Goal: Task Accomplishment & Management: Manage account settings

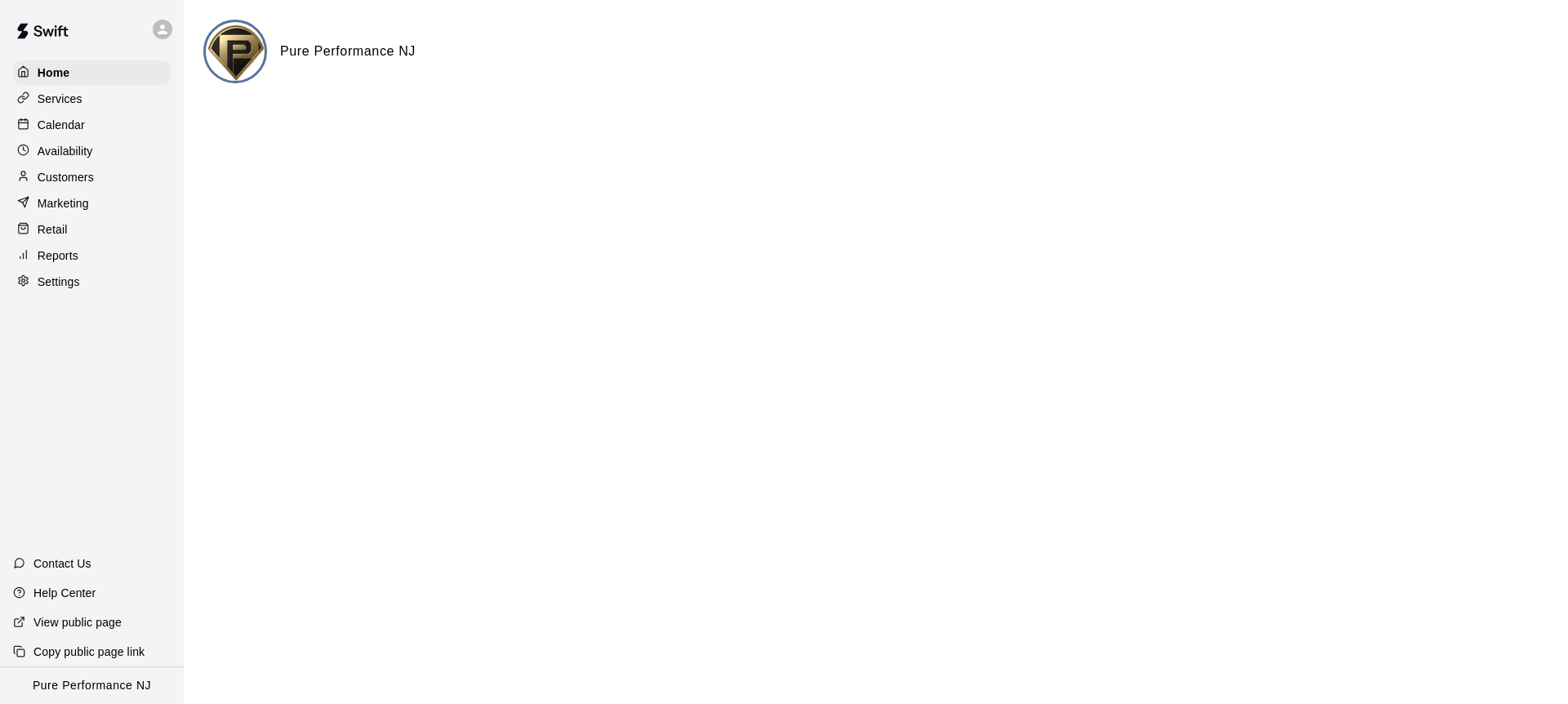
click at [56, 121] on p "Calendar" at bounding box center [61, 124] width 47 height 16
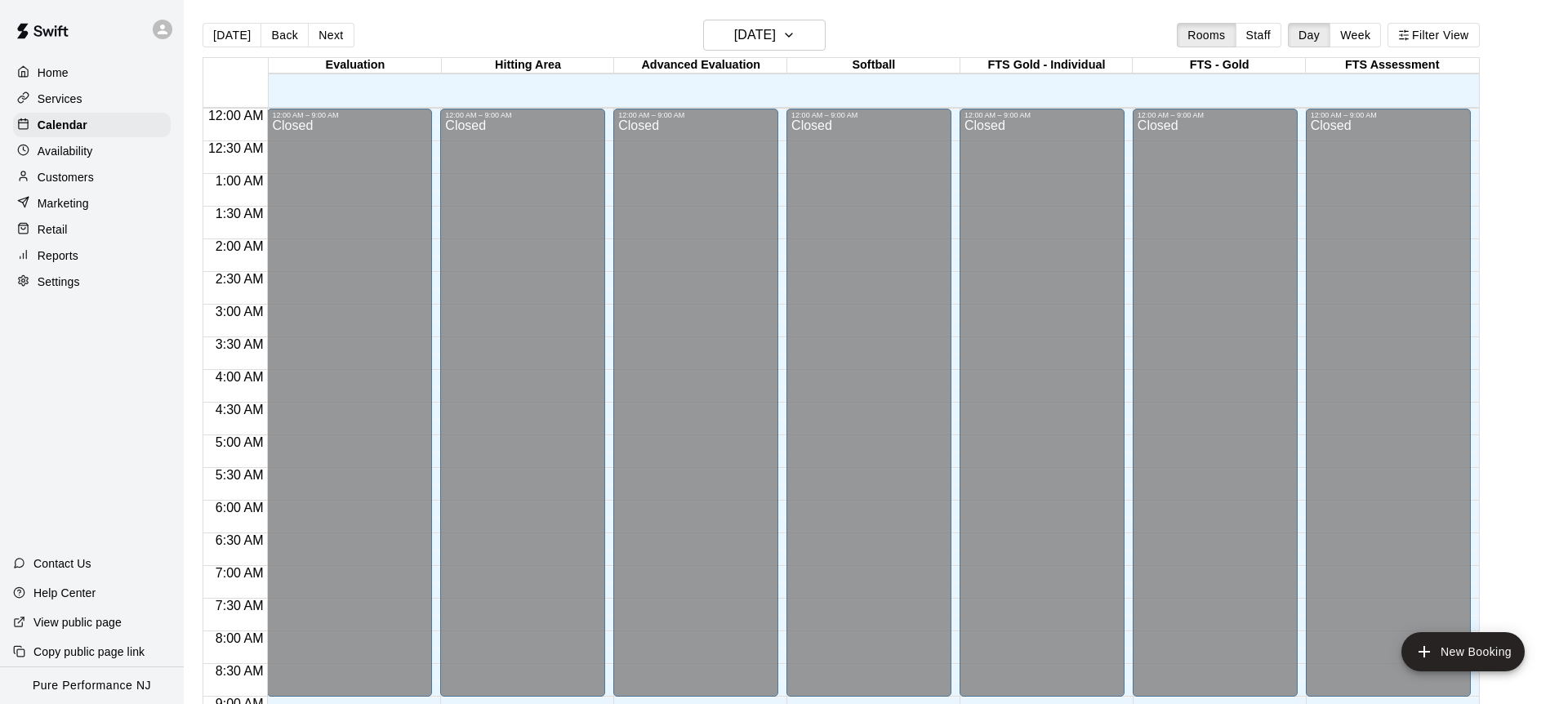
click at [154, 37] on div at bounding box center [167, 29] width 34 height 33
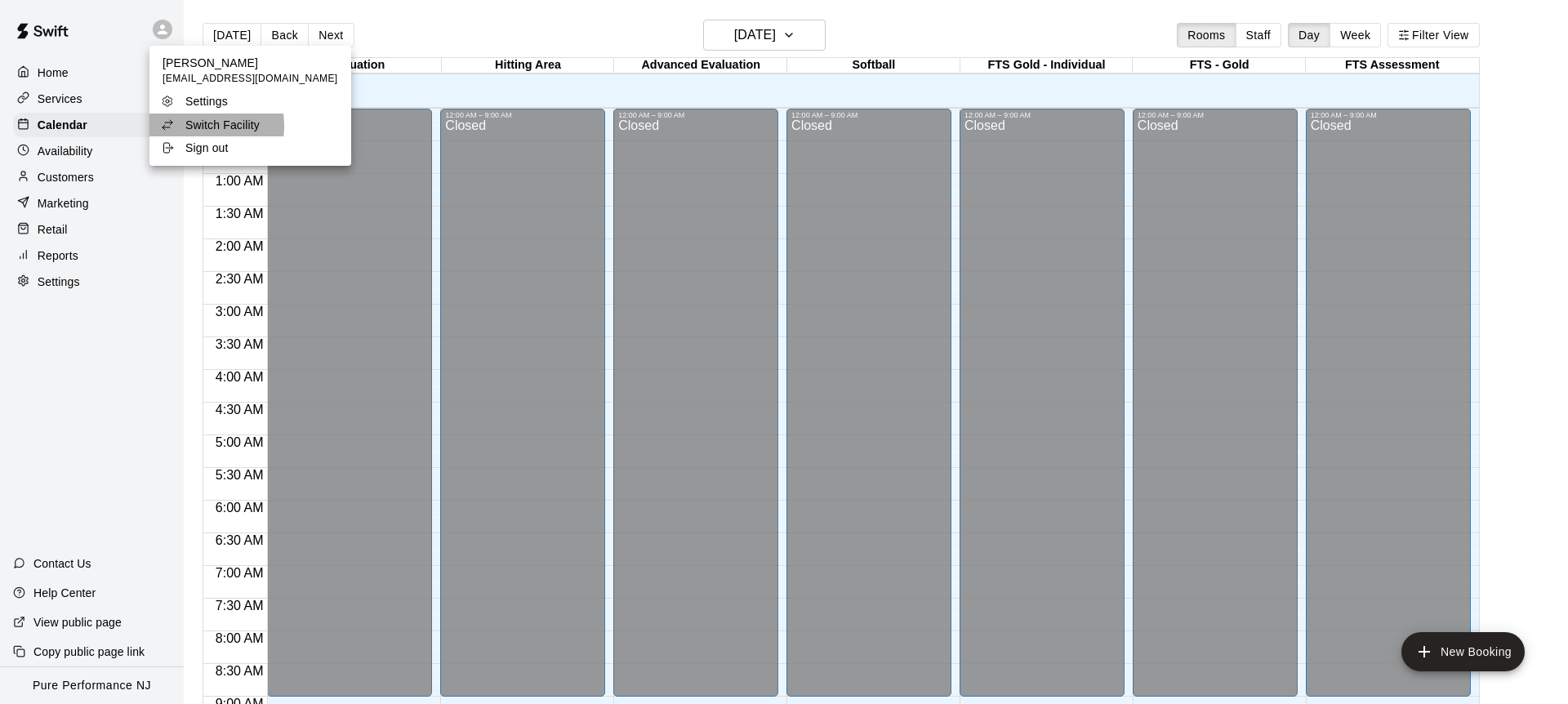
click at [186, 126] on p "Switch Facility" at bounding box center [222, 124] width 74 height 16
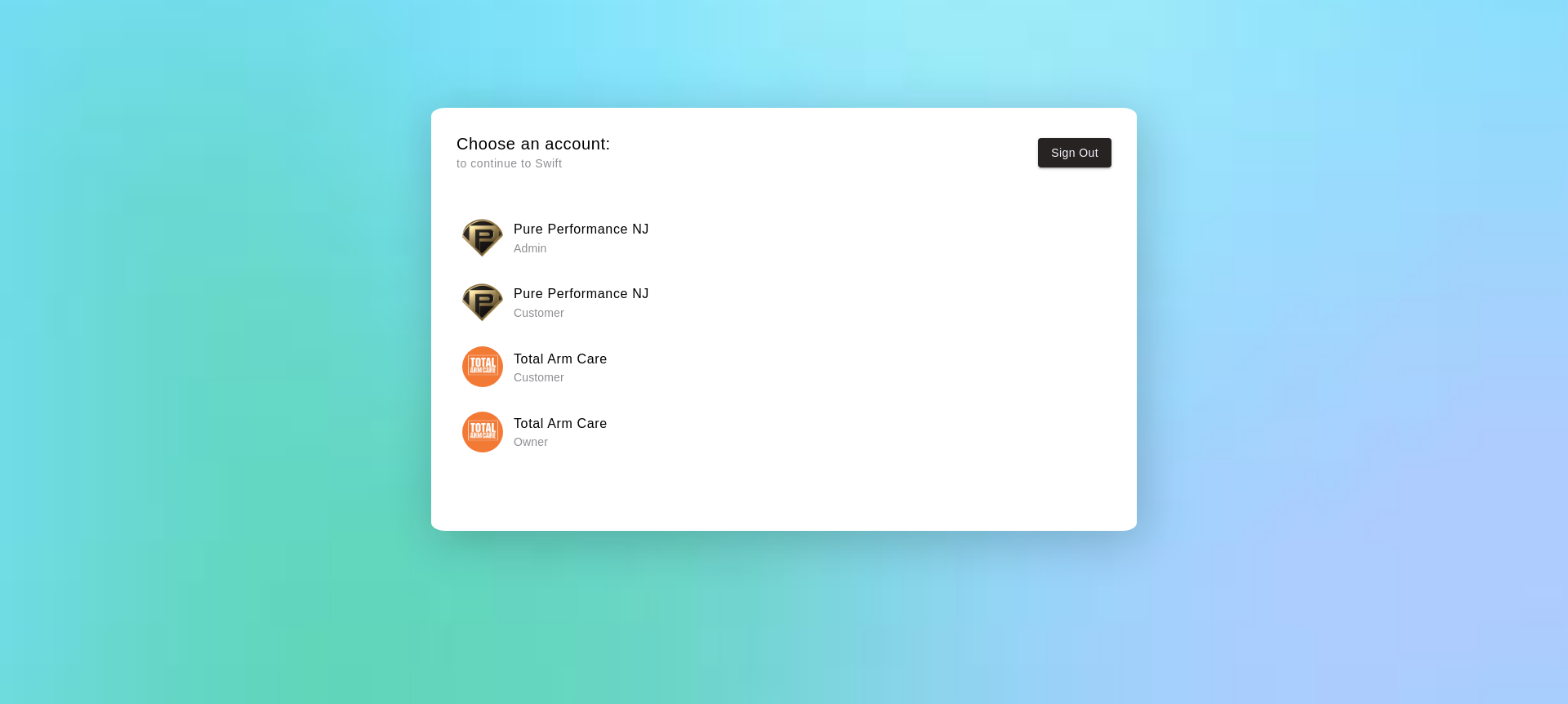
click at [470, 436] on img "button" at bounding box center [482, 431] width 40 height 40
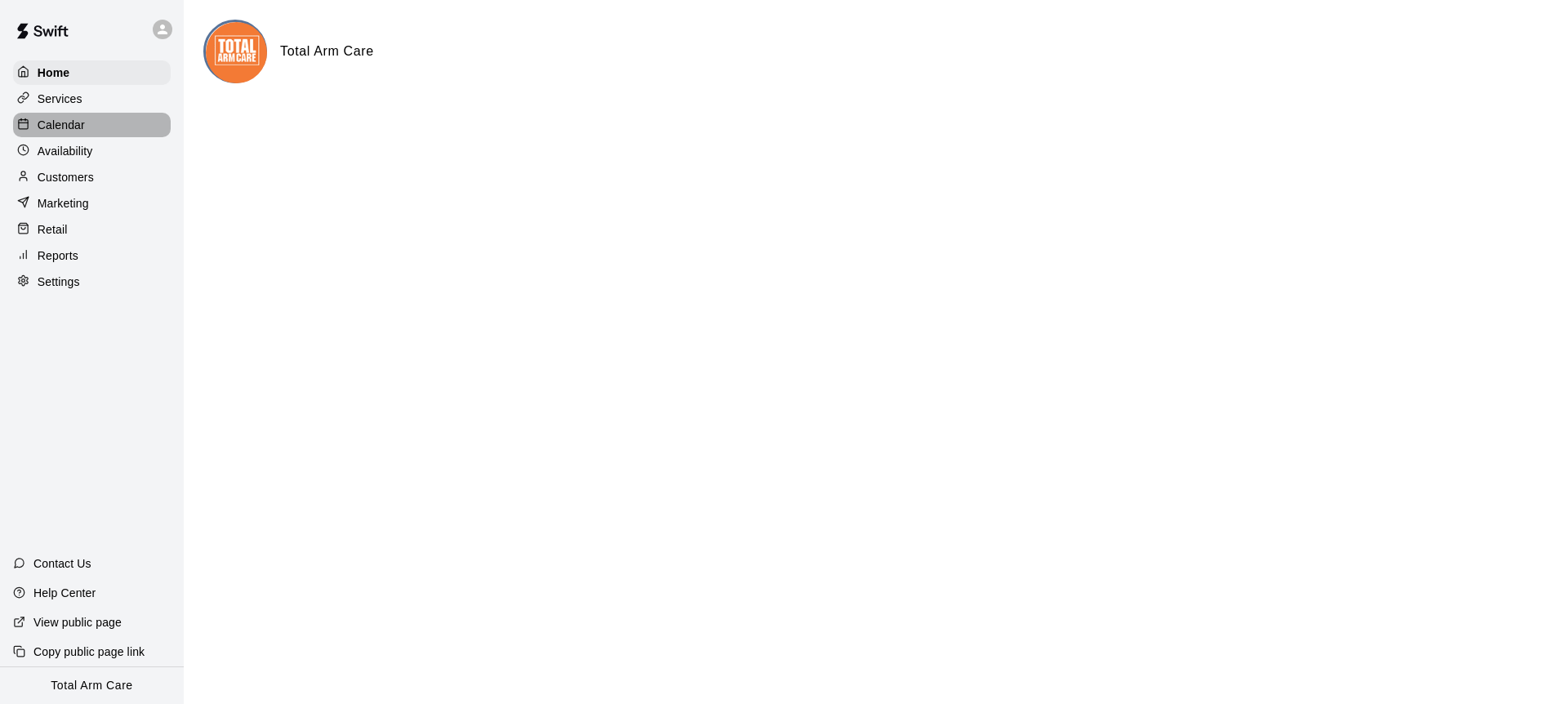
click at [49, 117] on p "Calendar" at bounding box center [61, 124] width 47 height 16
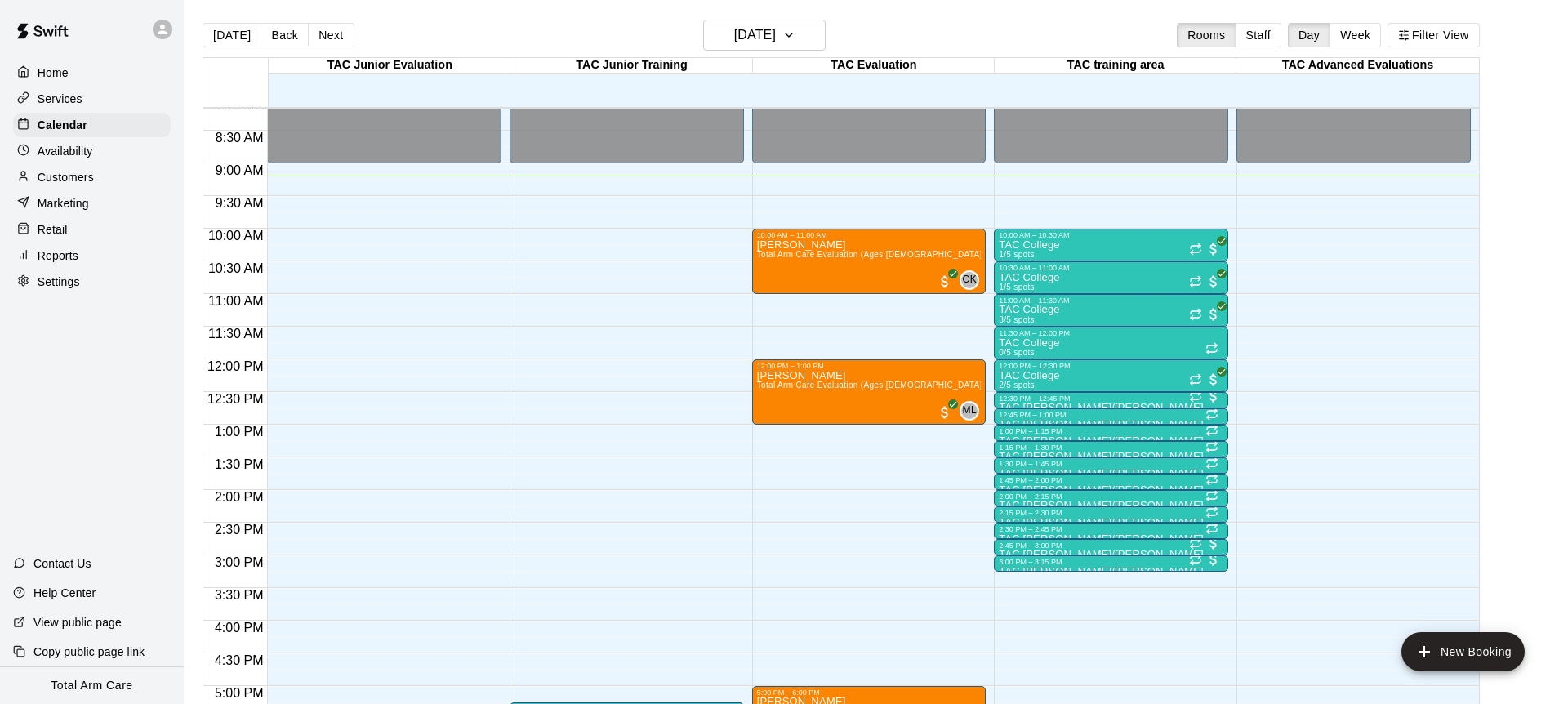
scroll to position [528, 0]
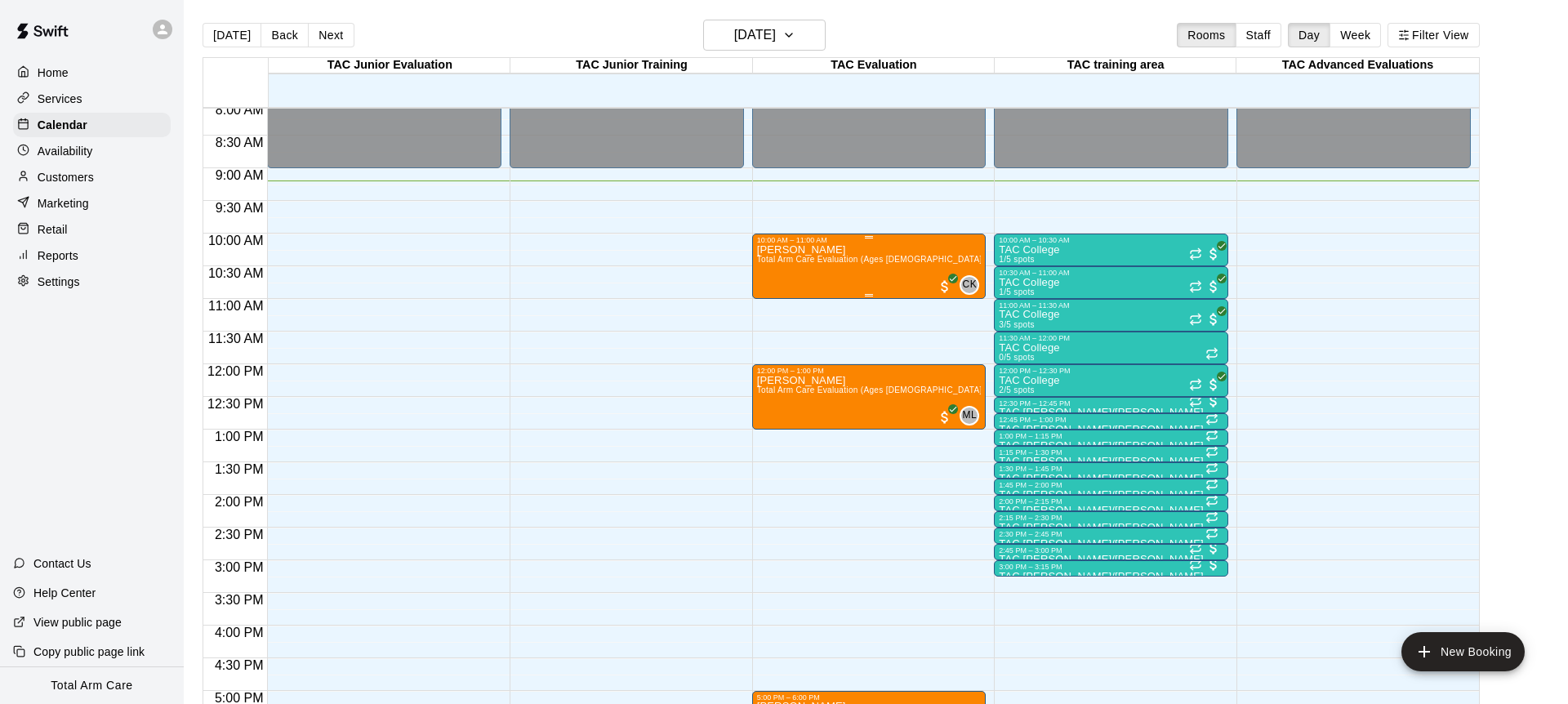
click at [853, 266] on div "Matthew Rugel Total Arm Care Evaluation (Ages 13+)" at bounding box center [869, 596] width 225 height 704
click at [770, 296] on img "edit" at bounding box center [774, 300] width 19 height 19
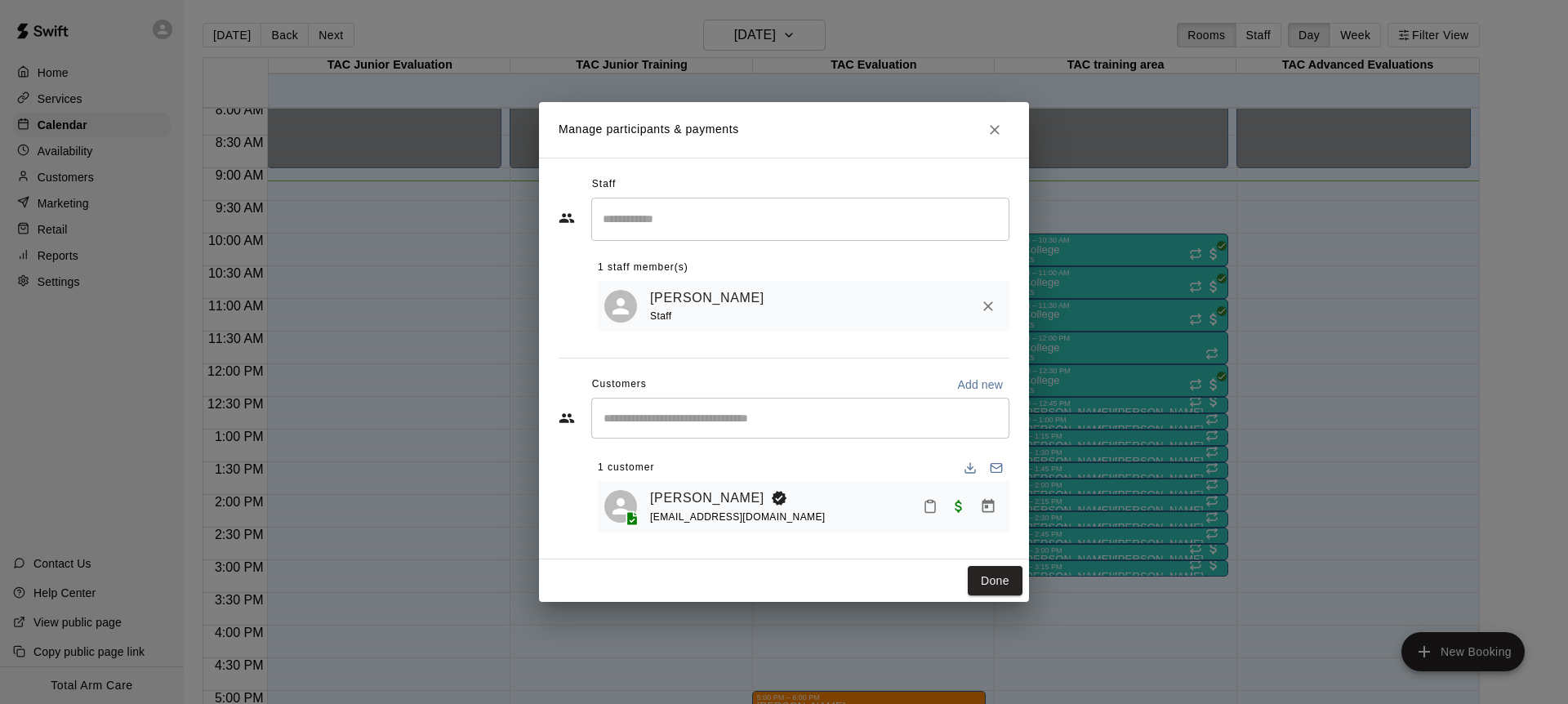
click at [991, 126] on icon "Close" at bounding box center [995, 130] width 9 height 9
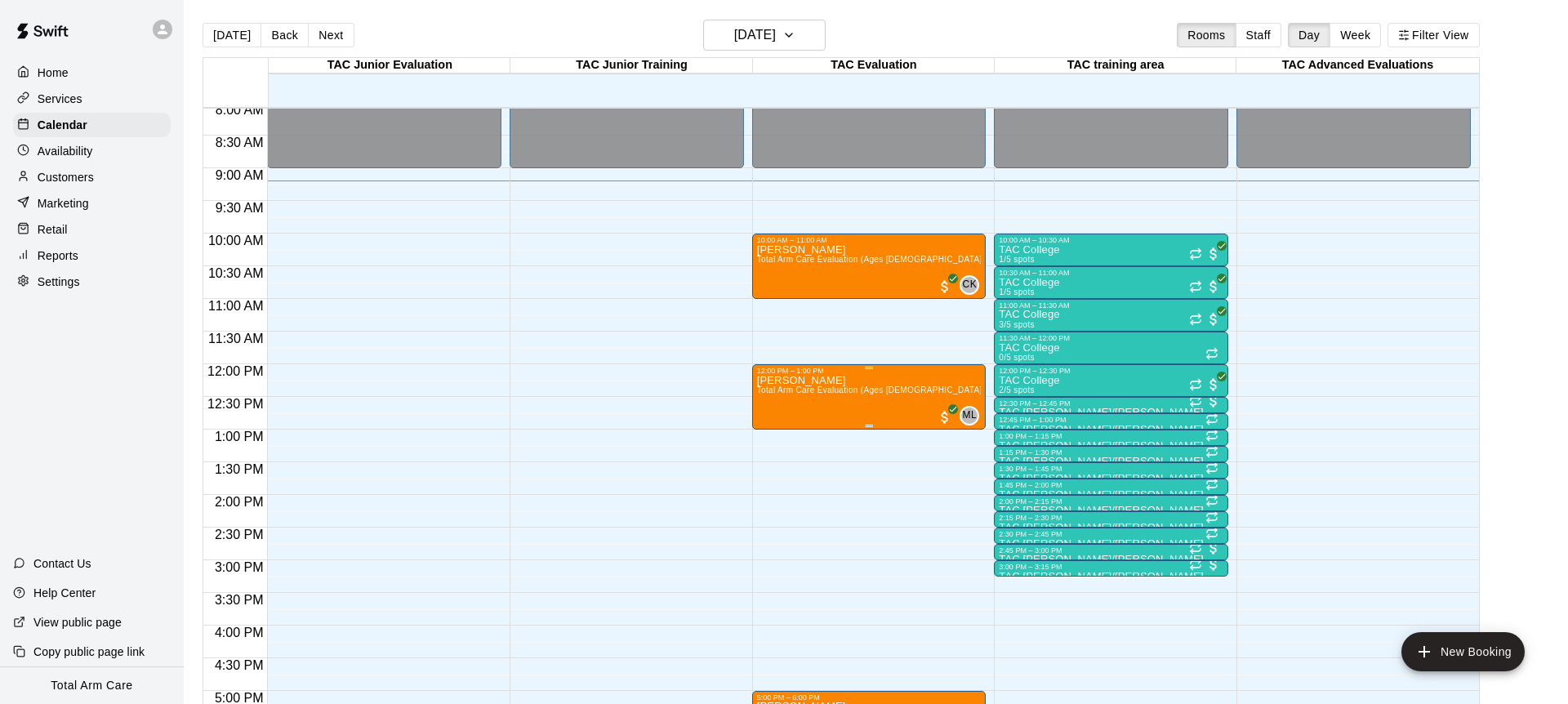
click at [848, 393] on span "Total Arm Care Evaluation (Ages [DEMOGRAPHIC_DATA]+)" at bounding box center [873, 391] width 233 height 9
click at [776, 443] on img "edit" at bounding box center [774, 441] width 19 height 19
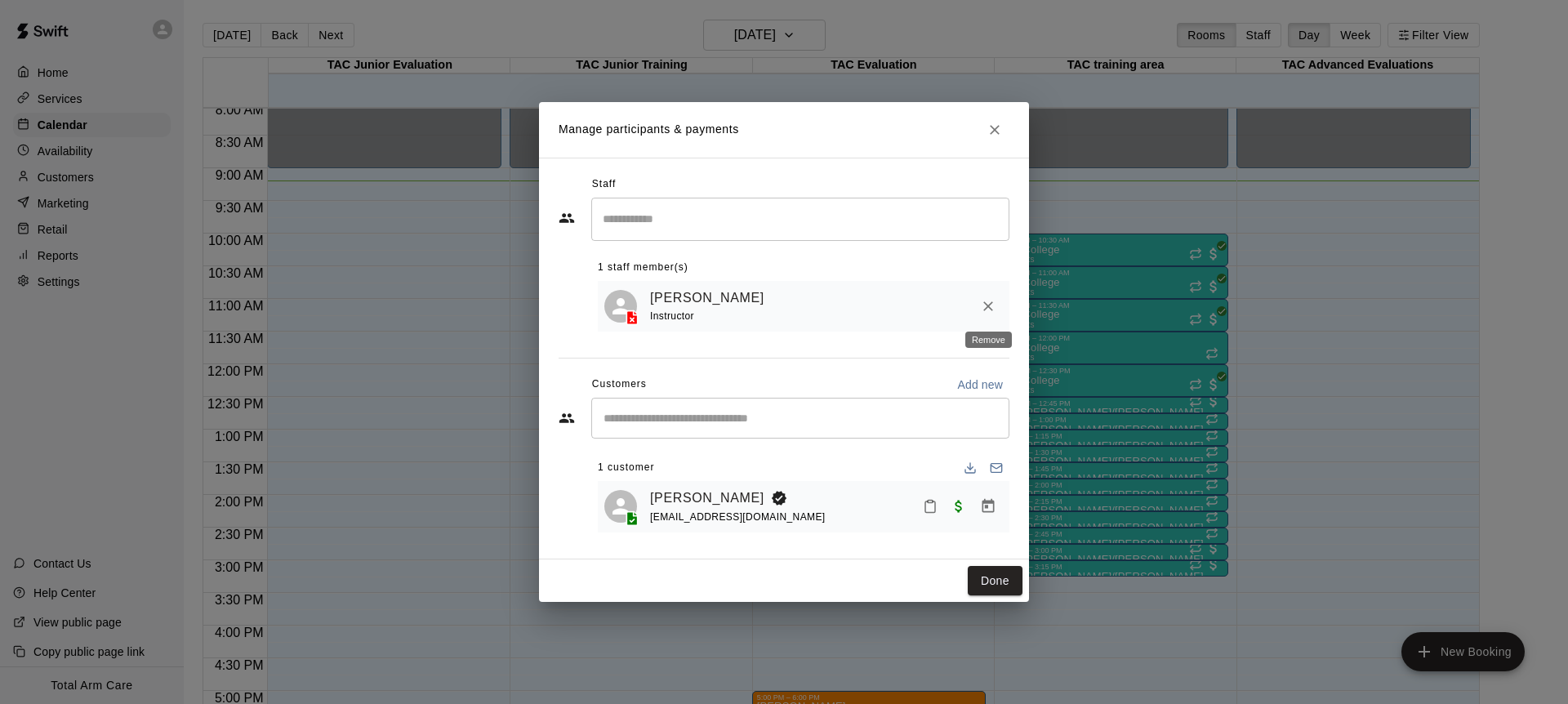
click at [986, 305] on icon "Remove" at bounding box center [987, 306] width 16 height 16
click at [720, 205] on input "Search staff" at bounding box center [800, 219] width 404 height 28
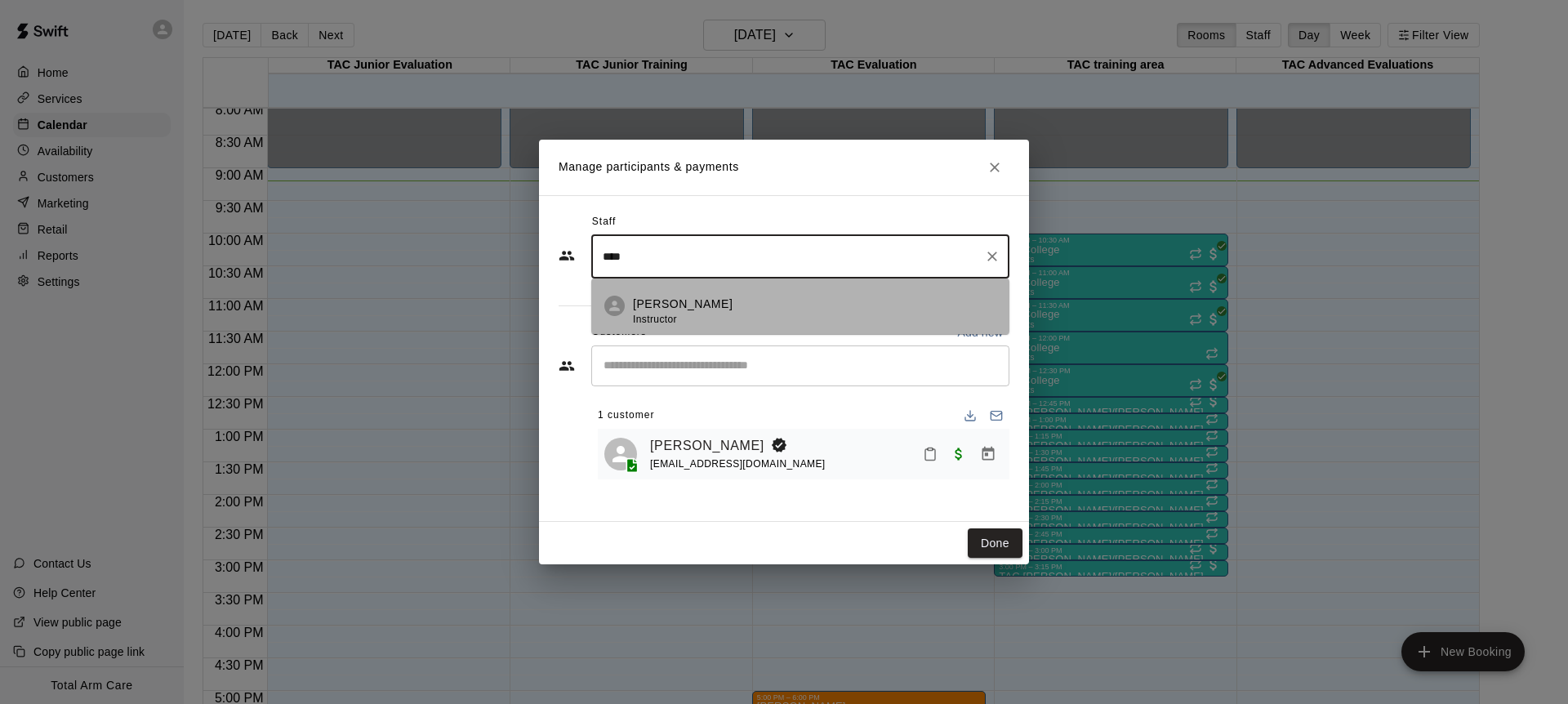
click at [700, 322] on div "Brad Hedden Instructor" at bounding box center [682, 312] width 100 height 32
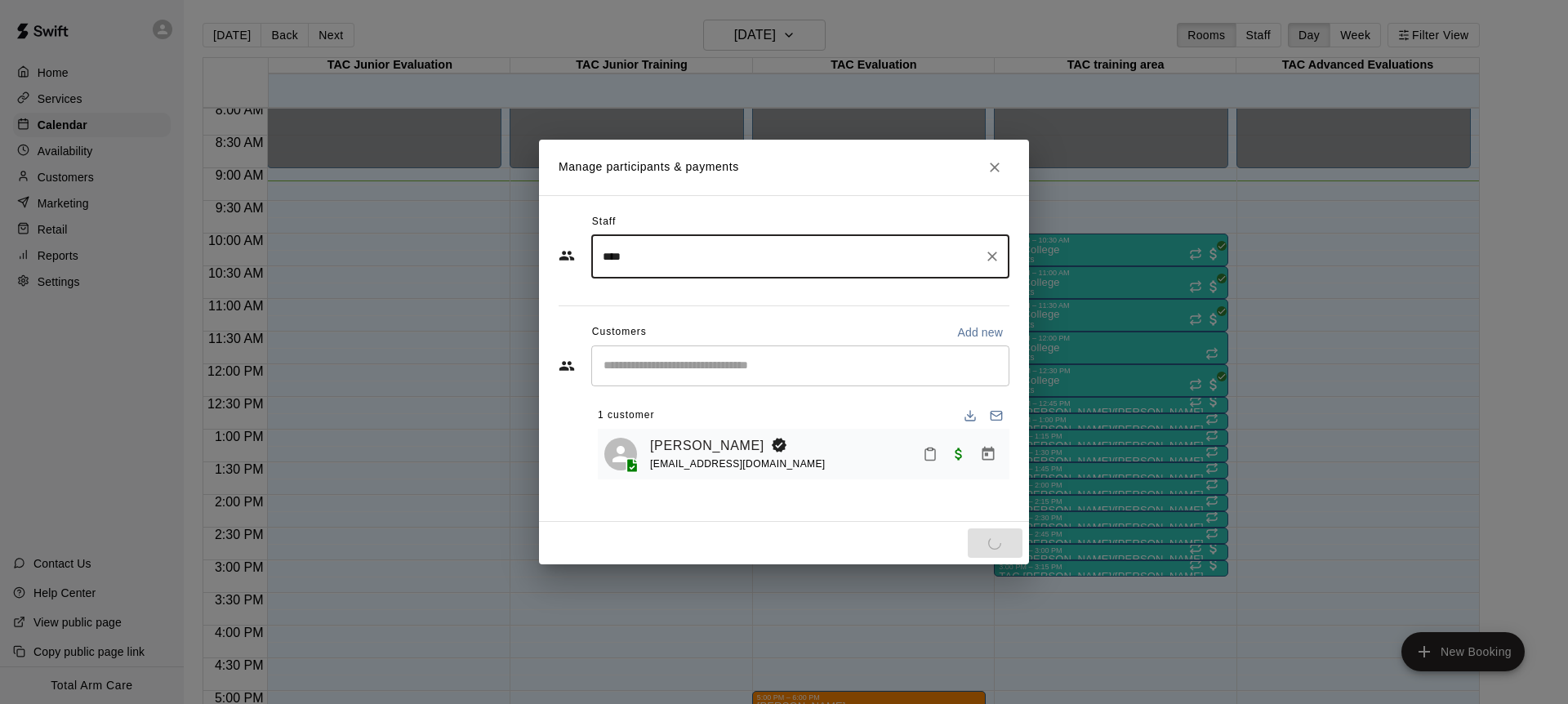
click at [694, 250] on input "****" at bounding box center [788, 257] width 379 height 28
click at [676, 294] on li "Brad Hedden Instructor" at bounding box center [800, 306] width 418 height 56
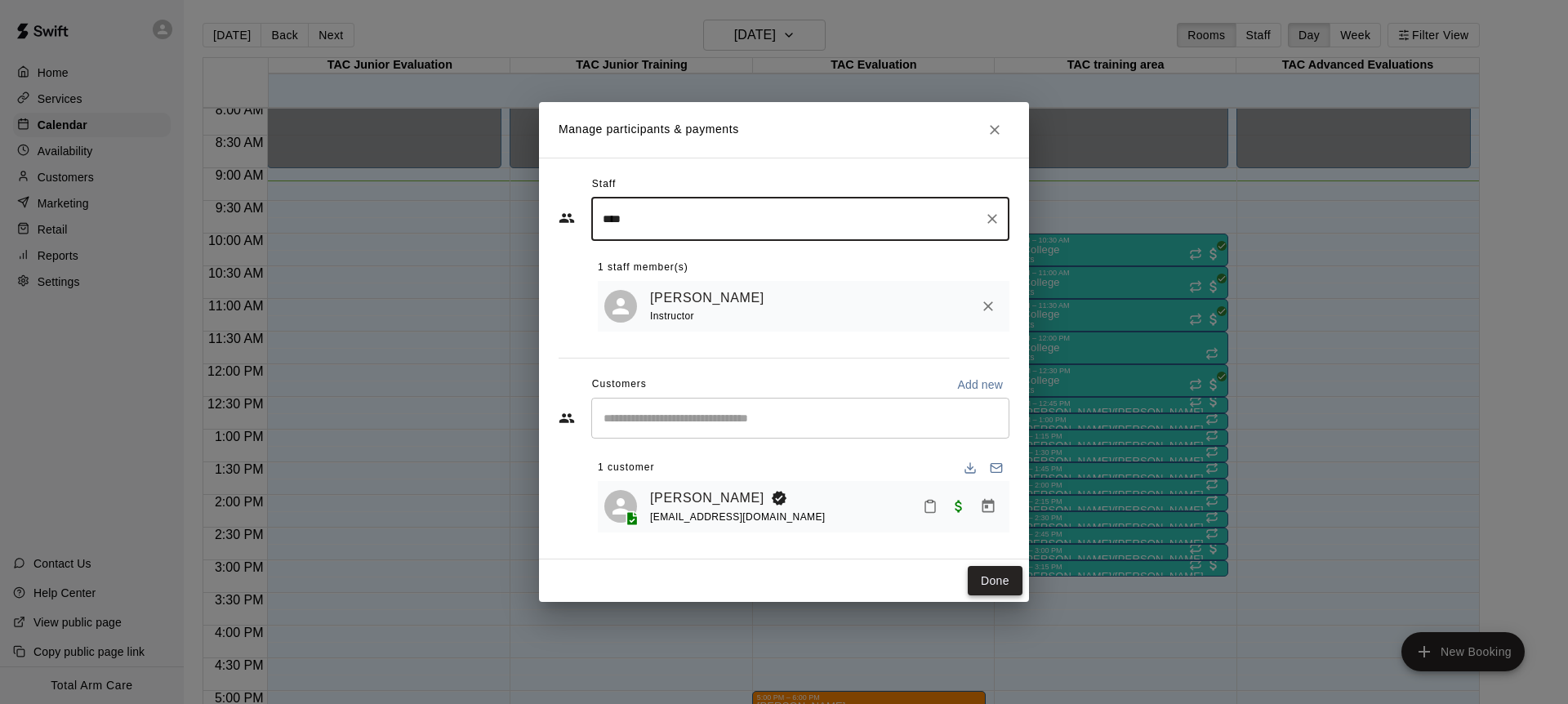
type input "****"
click at [993, 585] on button "Done" at bounding box center [995, 581] width 55 height 30
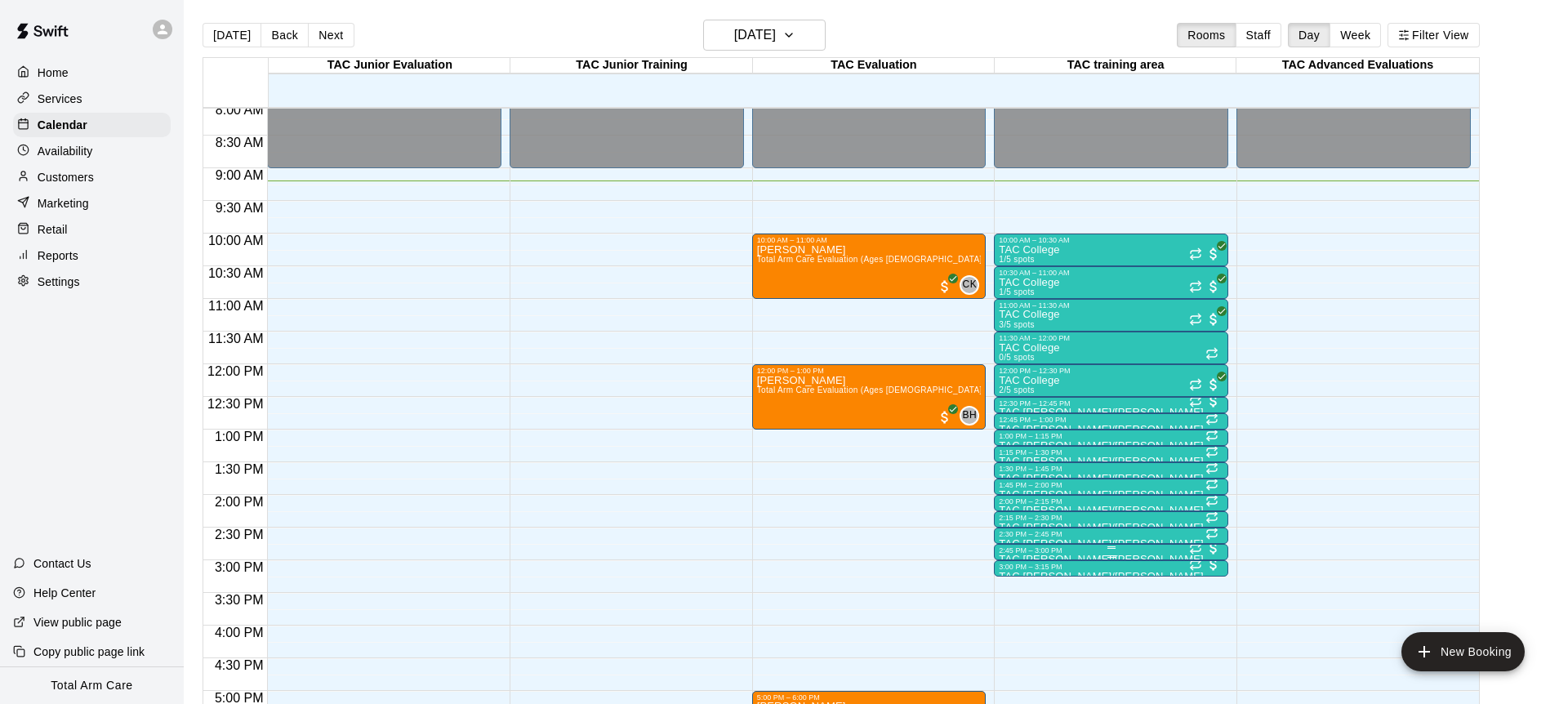
click at [1045, 552] on div "2:45 PM – 3:00 PM" at bounding box center [1111, 550] width 225 height 8
click at [1011, 601] on img "edit" at bounding box center [1016, 601] width 19 height 19
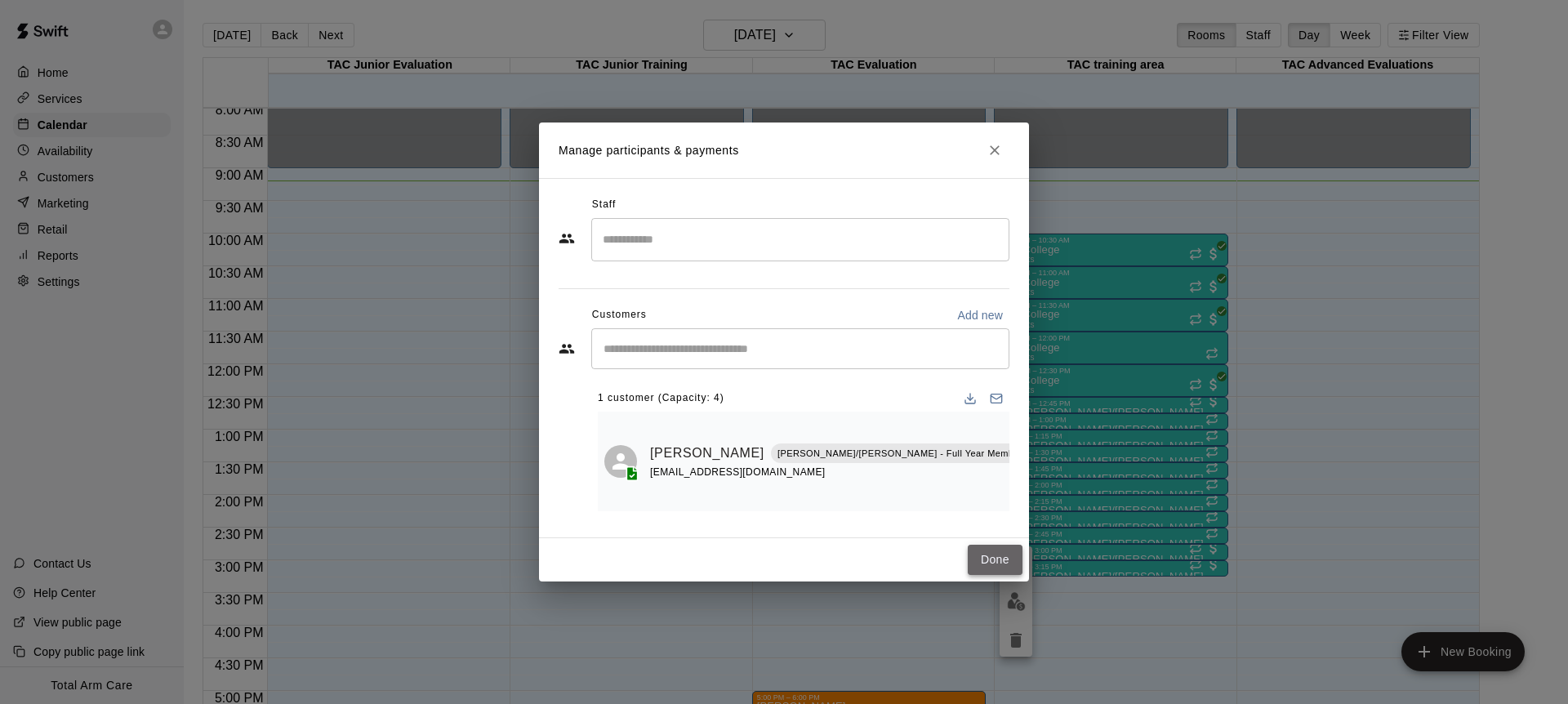
drag, startPoint x: 989, startPoint y: 546, endPoint x: 972, endPoint y: 537, distance: 19.2
click at [989, 546] on button "Done" at bounding box center [995, 560] width 55 height 30
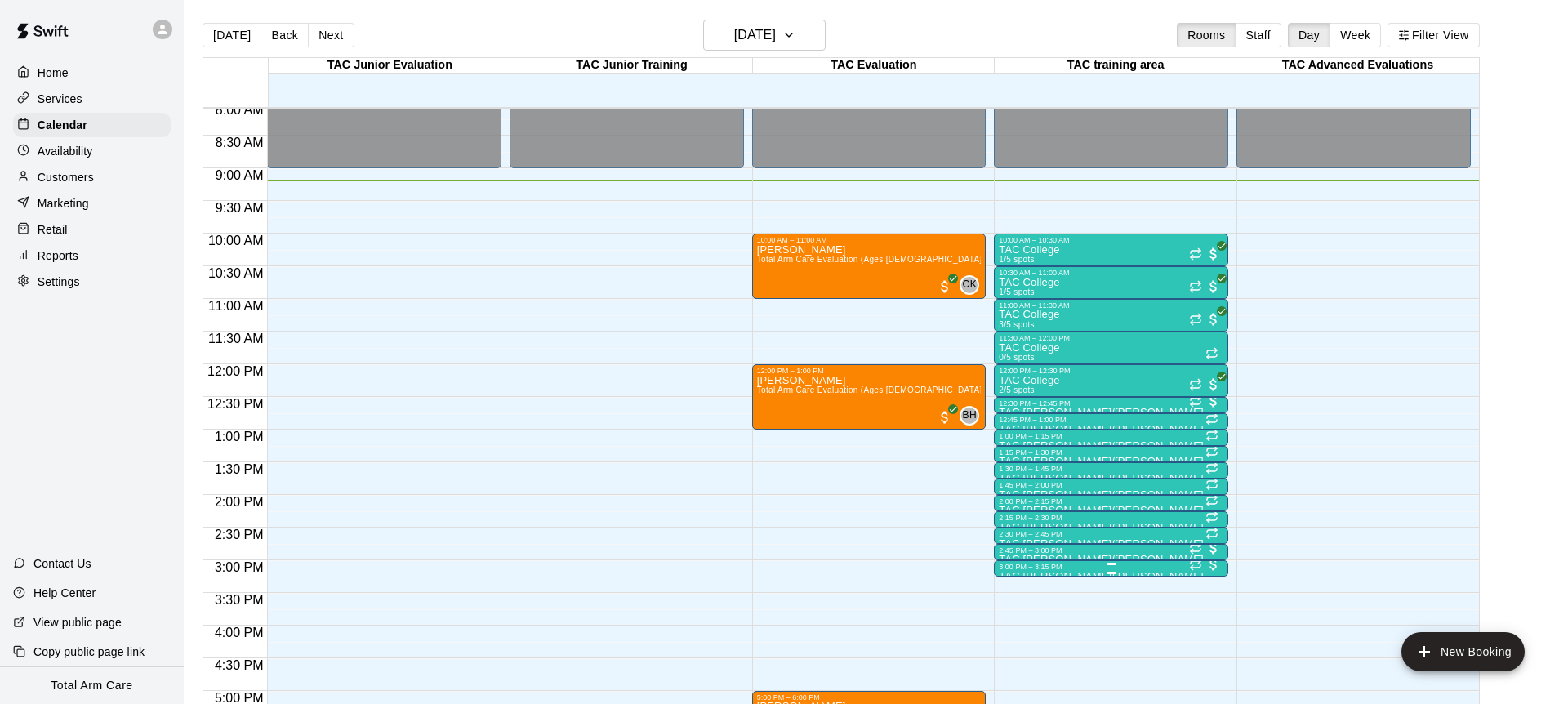
click at [1073, 569] on div "3:00 PM – 3:15 PM" at bounding box center [1111, 567] width 225 height 8
click at [1013, 609] on img "edit" at bounding box center [1016, 617] width 19 height 19
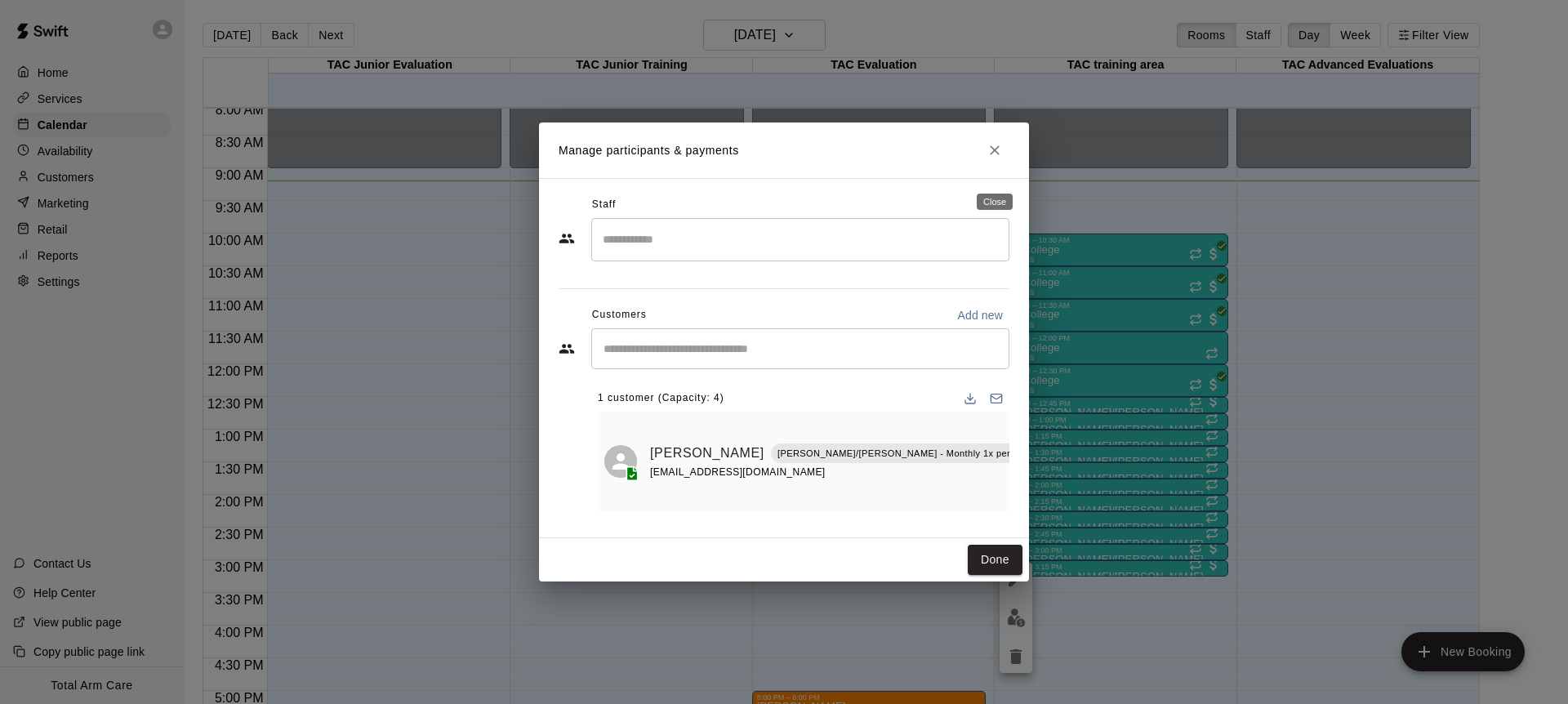
click at [990, 158] on icon "Close" at bounding box center [994, 150] width 16 height 16
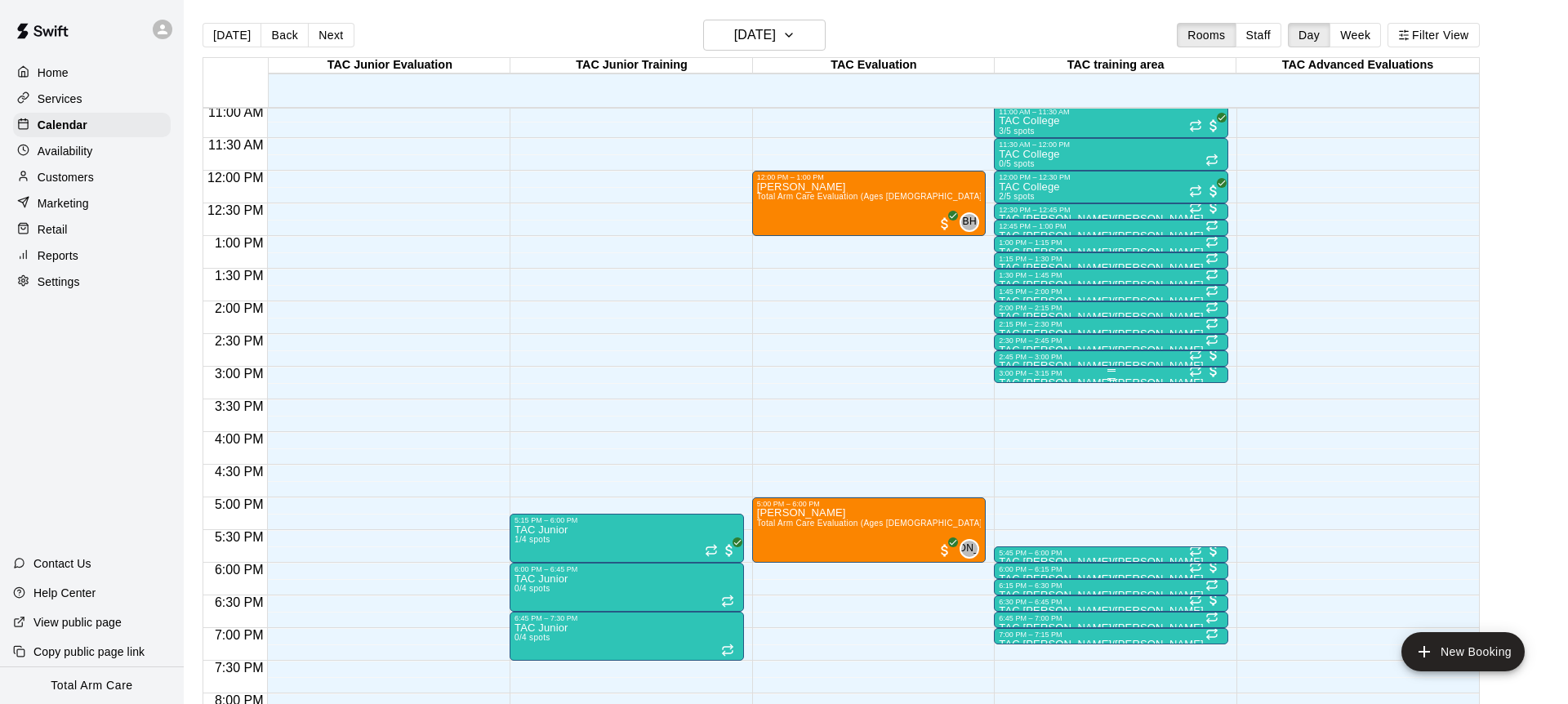
scroll to position [724, 0]
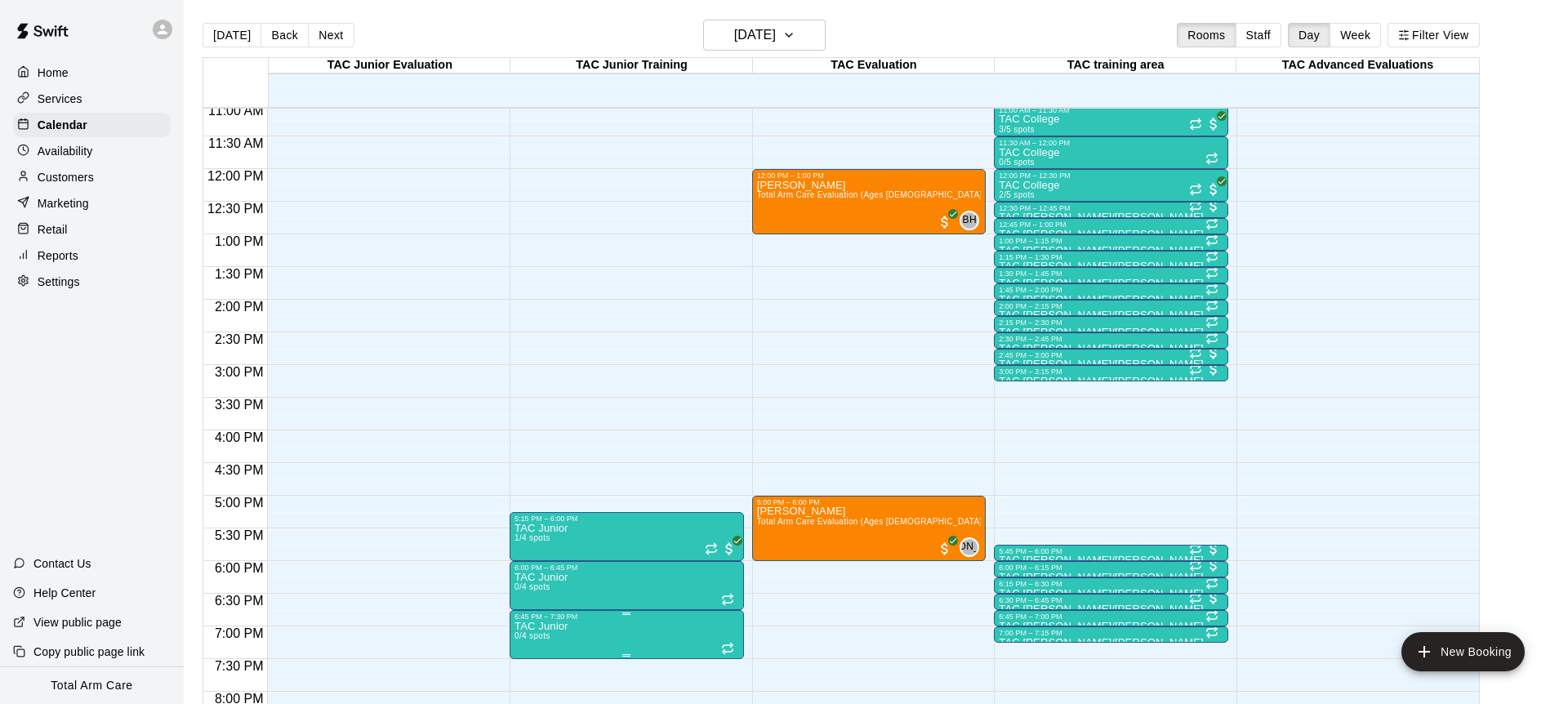
click at [528, 672] on icon "delete" at bounding box center [532, 675] width 11 height 15
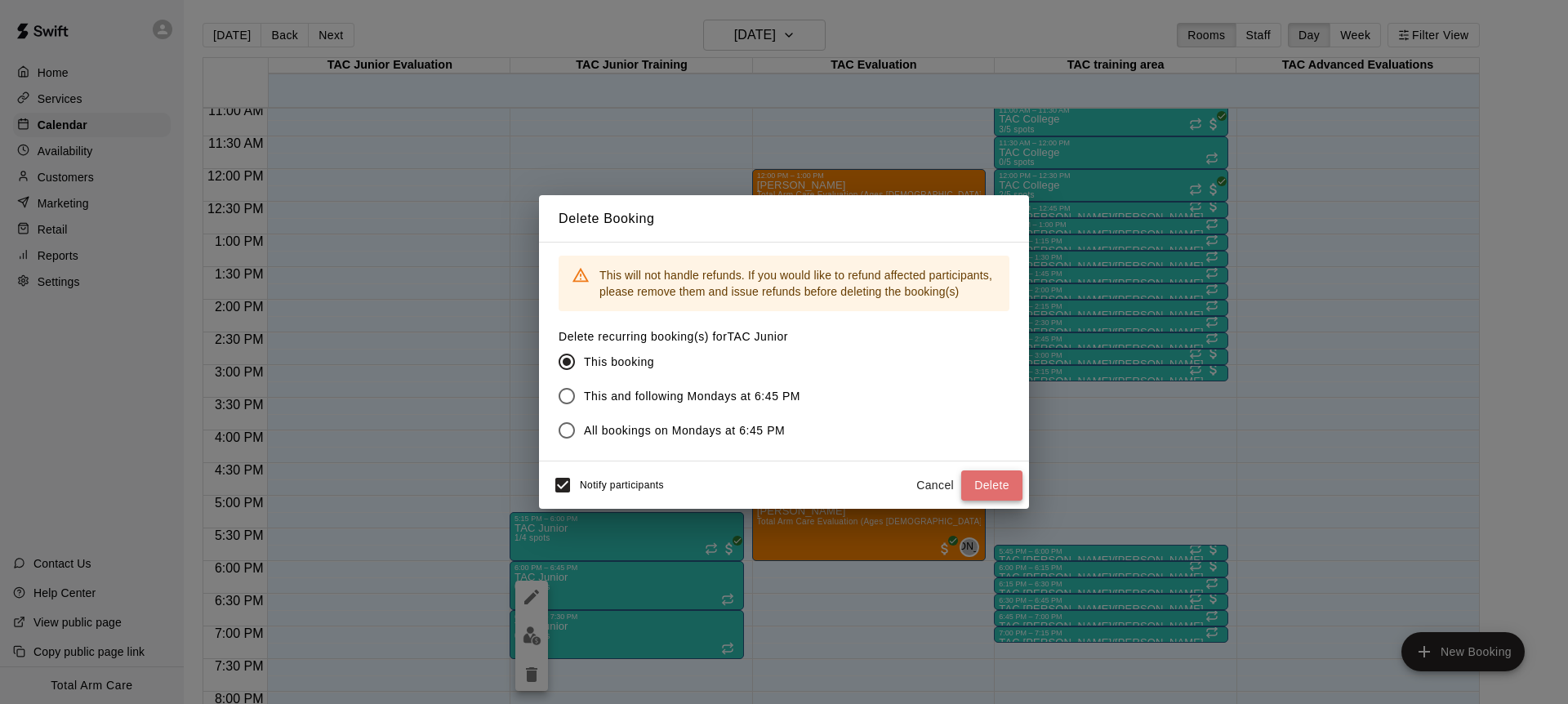
click at [992, 493] on button "Delete" at bounding box center [991, 486] width 61 height 30
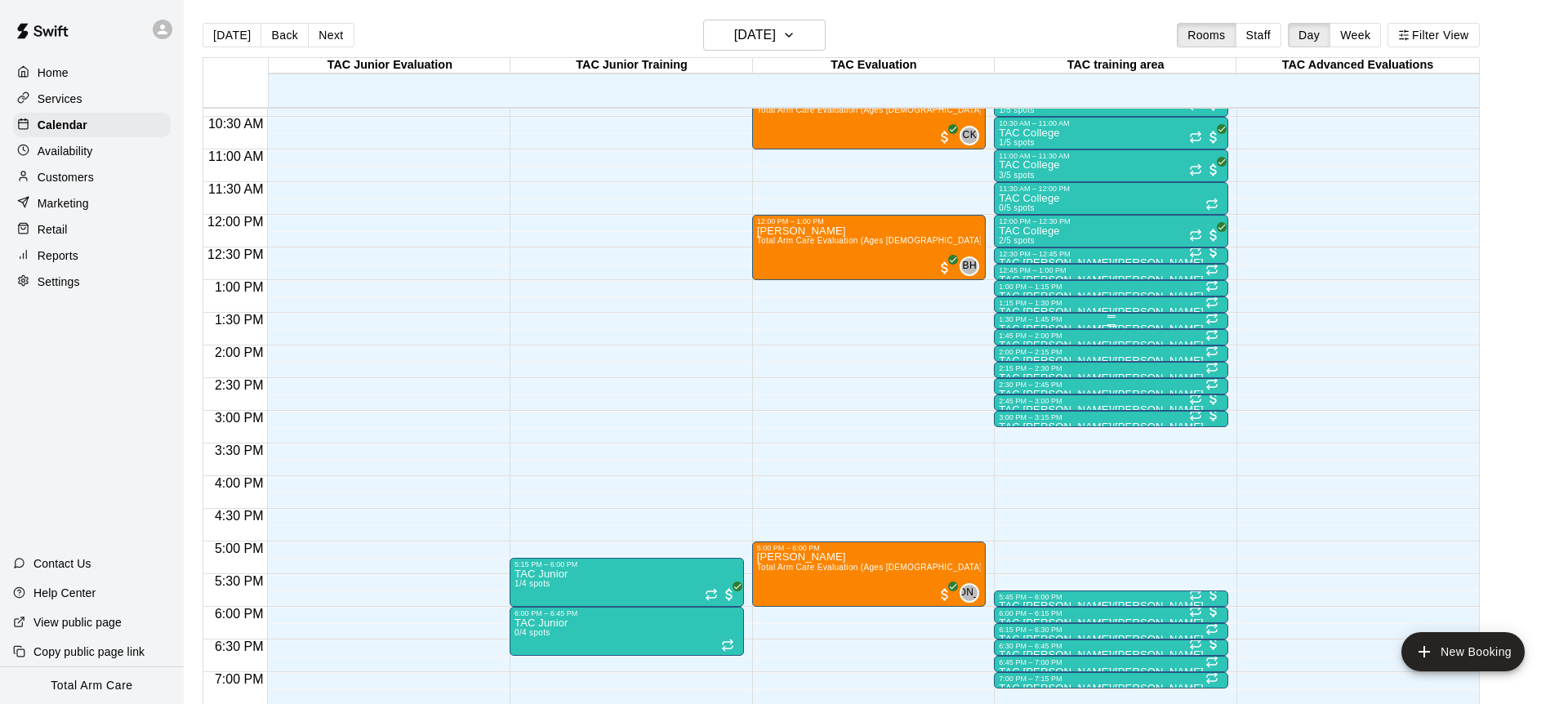
scroll to position [680, 0]
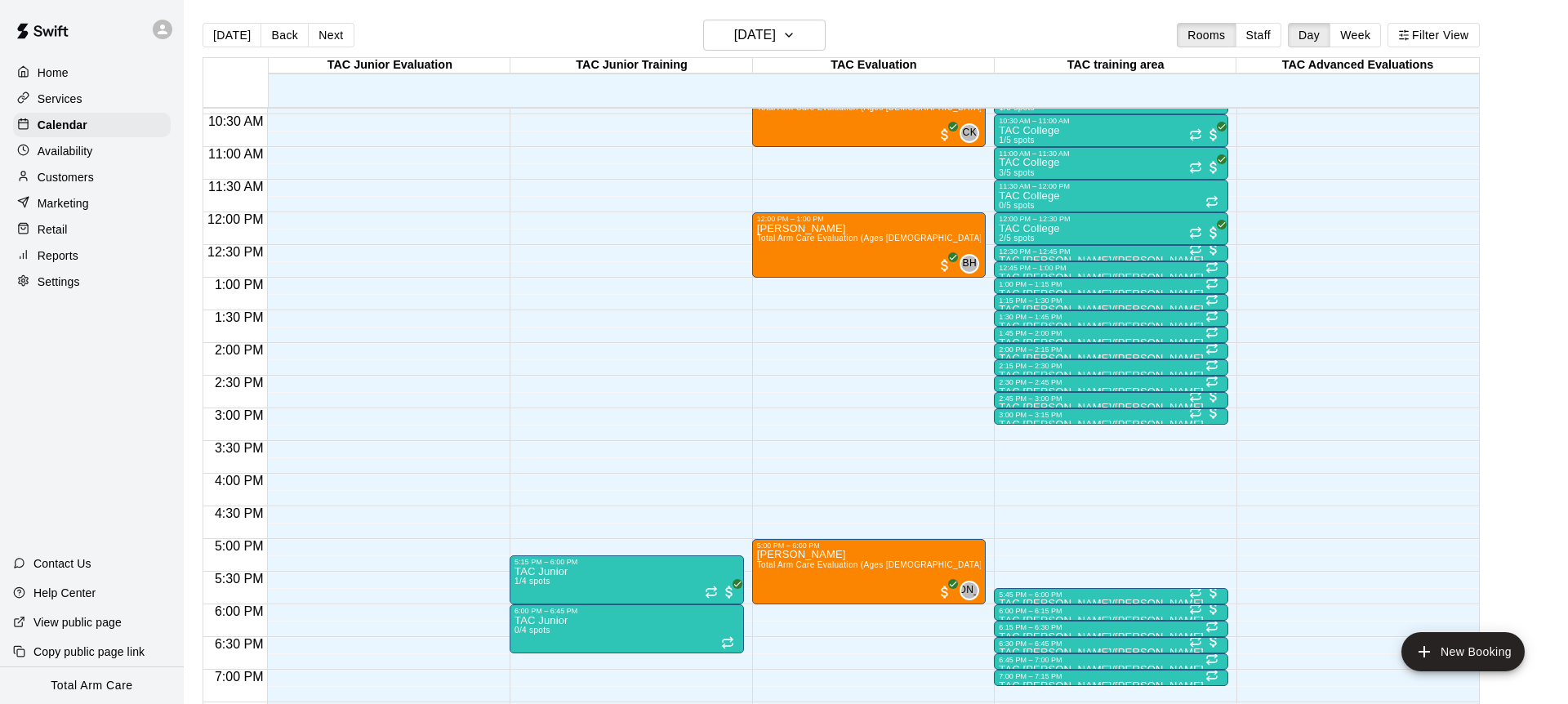
click at [313, 34] on button "Next" at bounding box center [330, 35] width 46 height 24
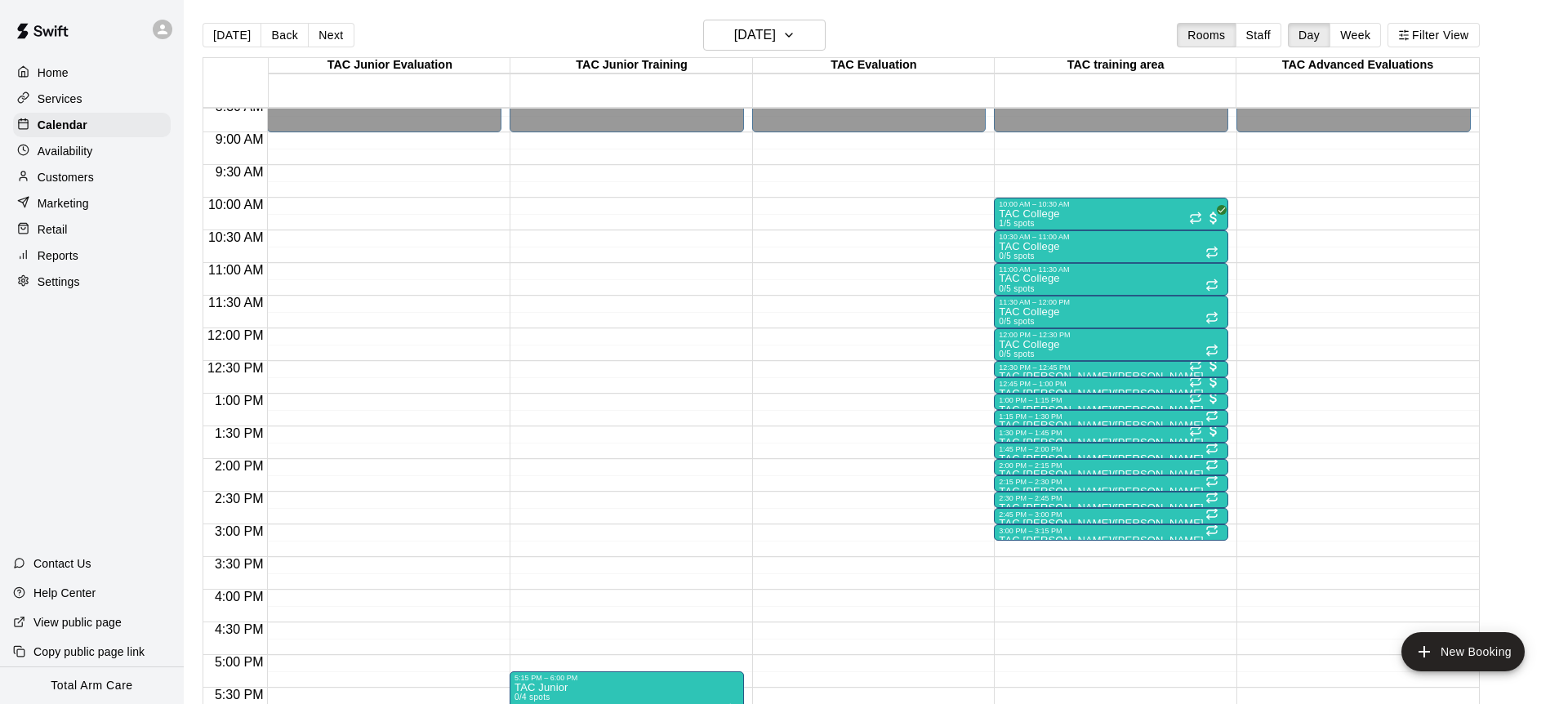
scroll to position [556, 0]
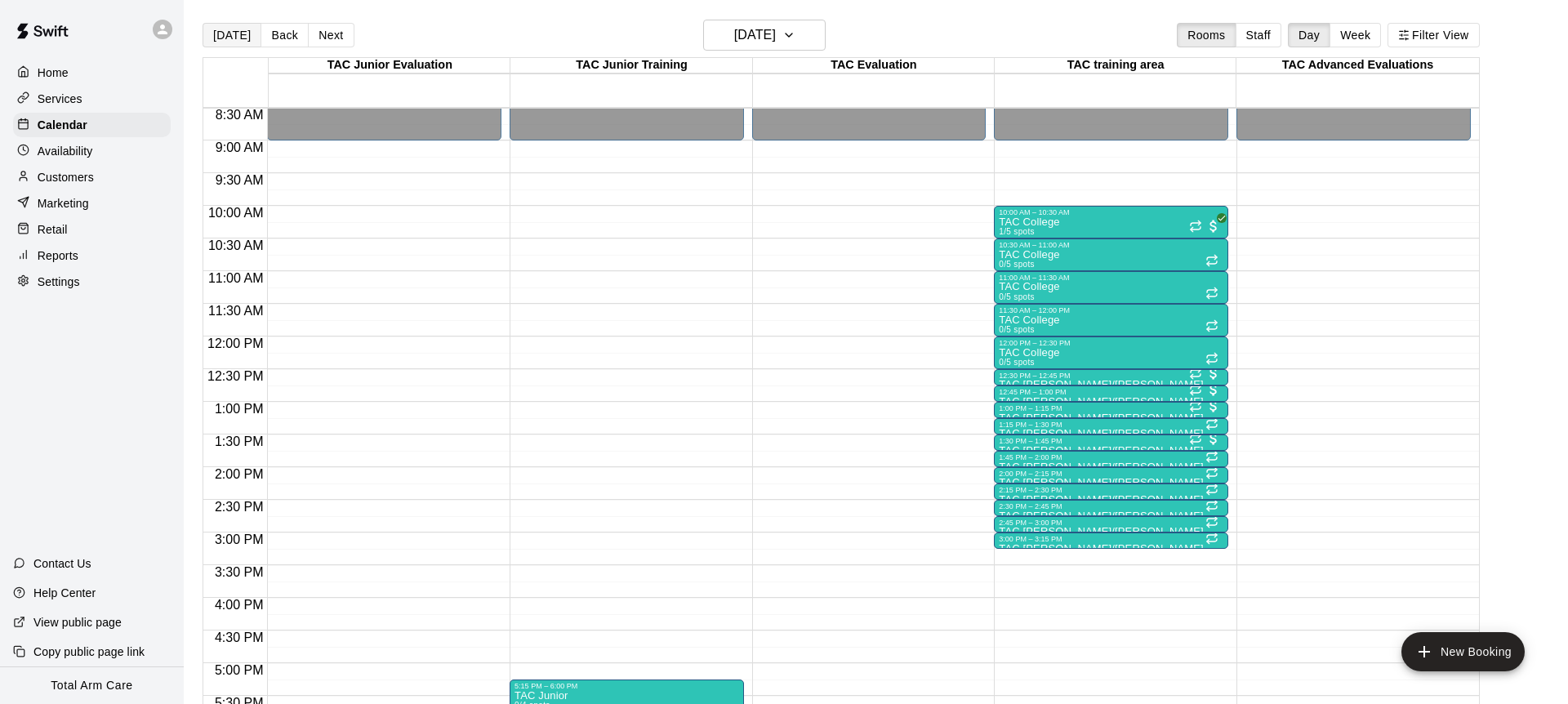
click at [227, 42] on button "[DATE]" at bounding box center [232, 35] width 58 height 24
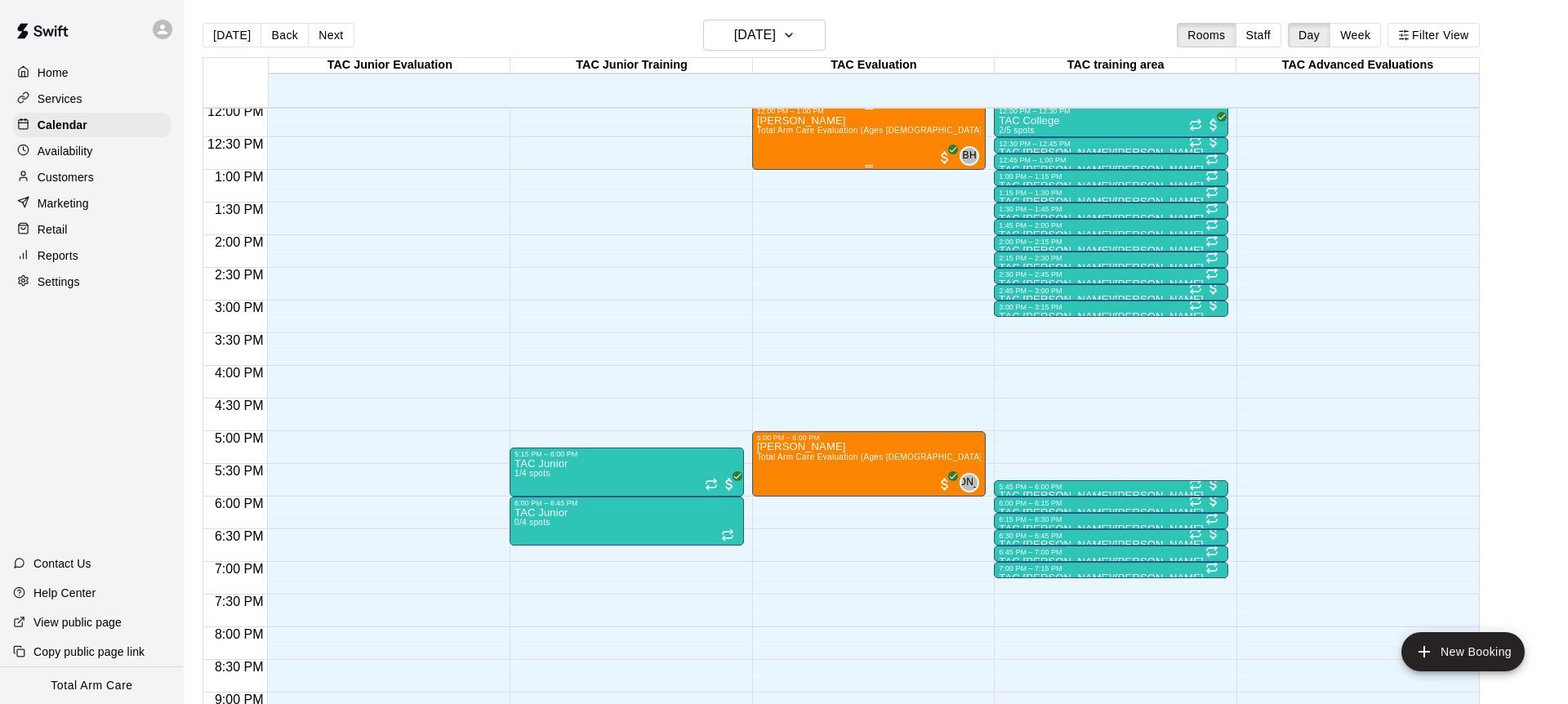
scroll to position [790, 0]
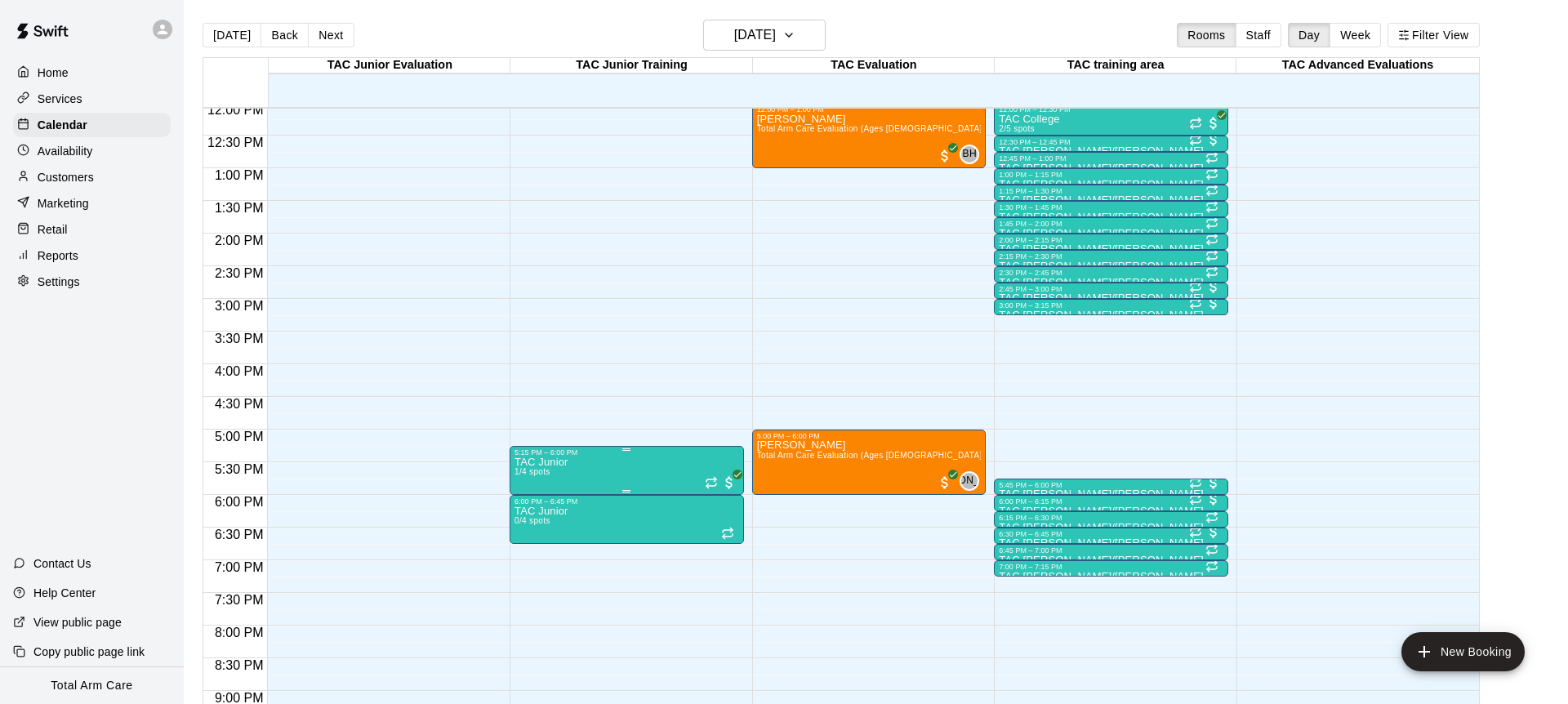
click at [528, 515] on img "edit" at bounding box center [532, 512] width 19 height 19
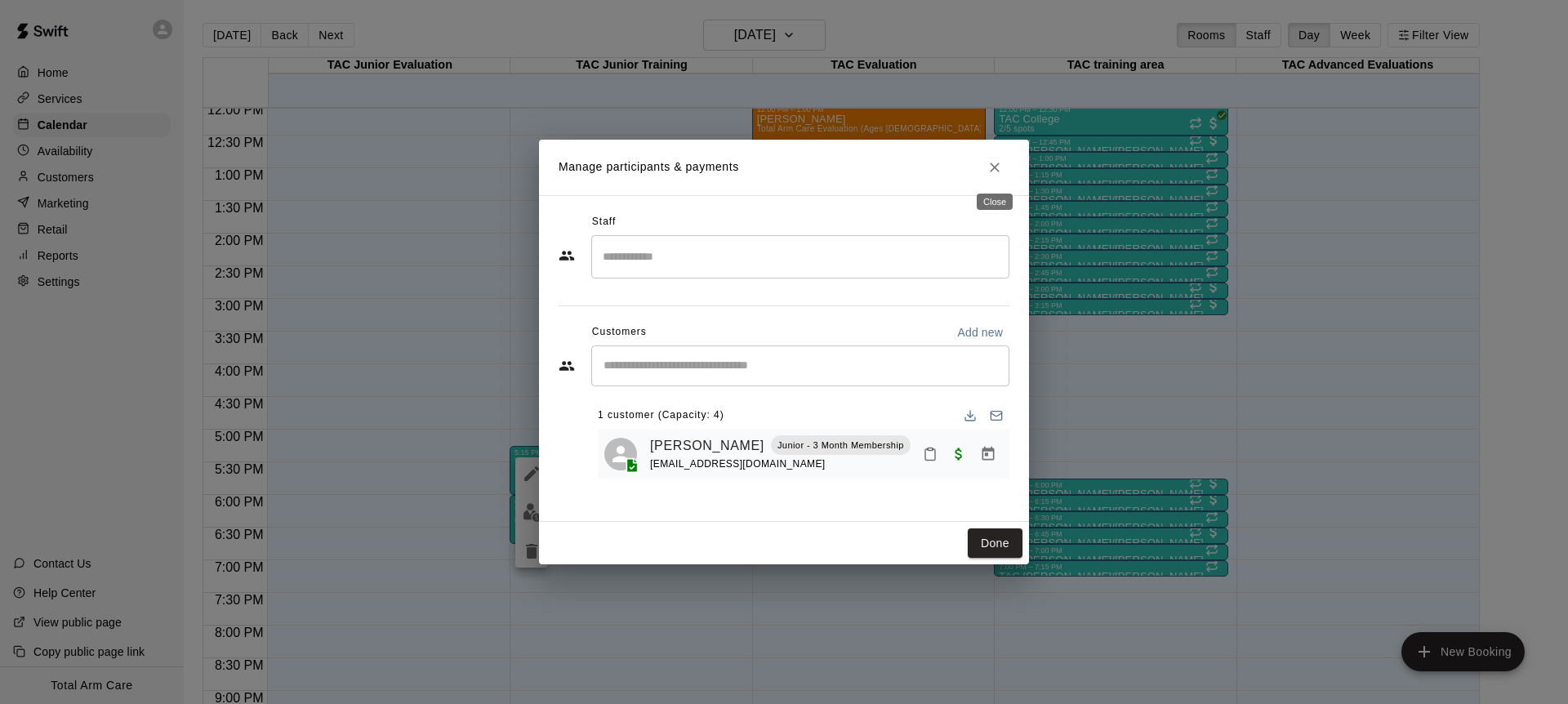
click at [992, 170] on icon "Close" at bounding box center [994, 167] width 16 height 16
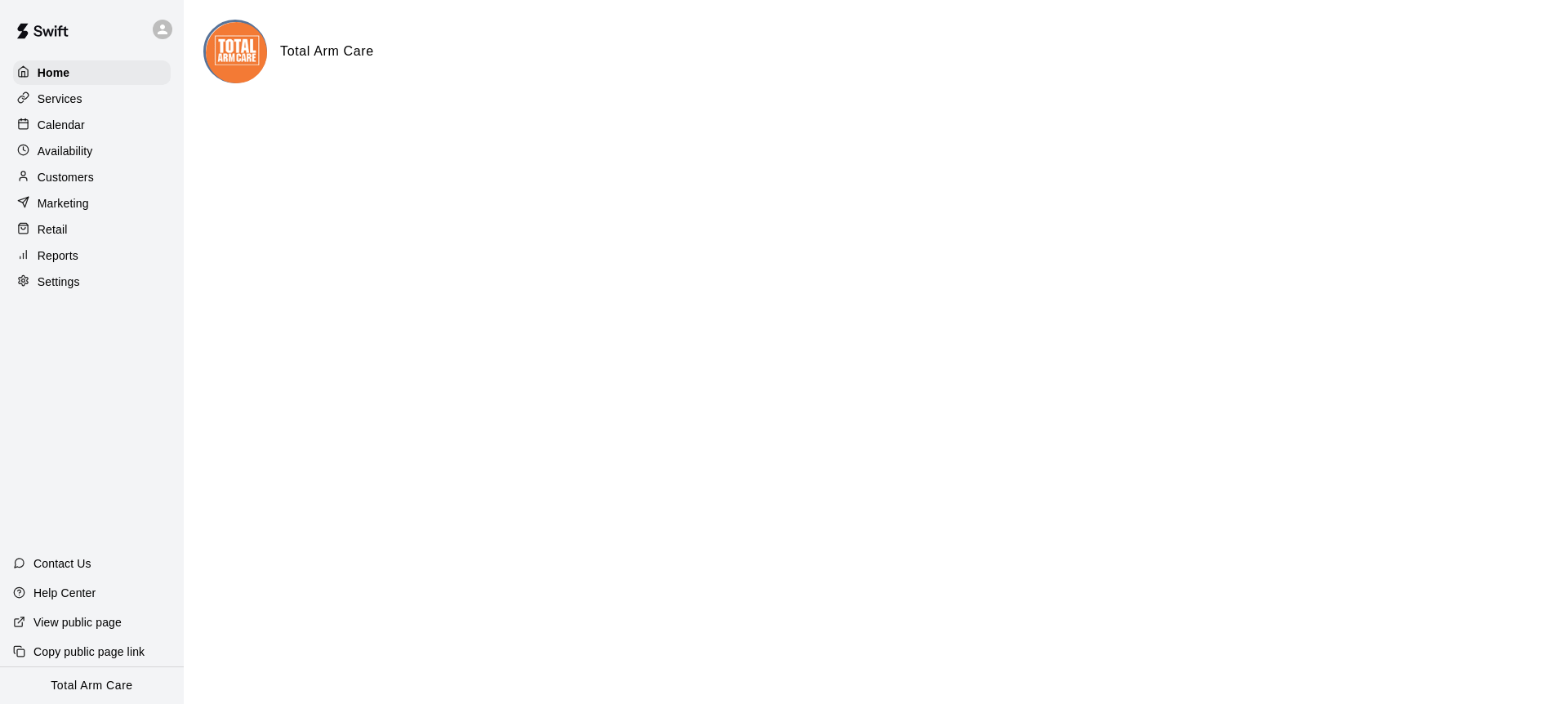
click at [66, 129] on p "Calendar" at bounding box center [61, 124] width 47 height 16
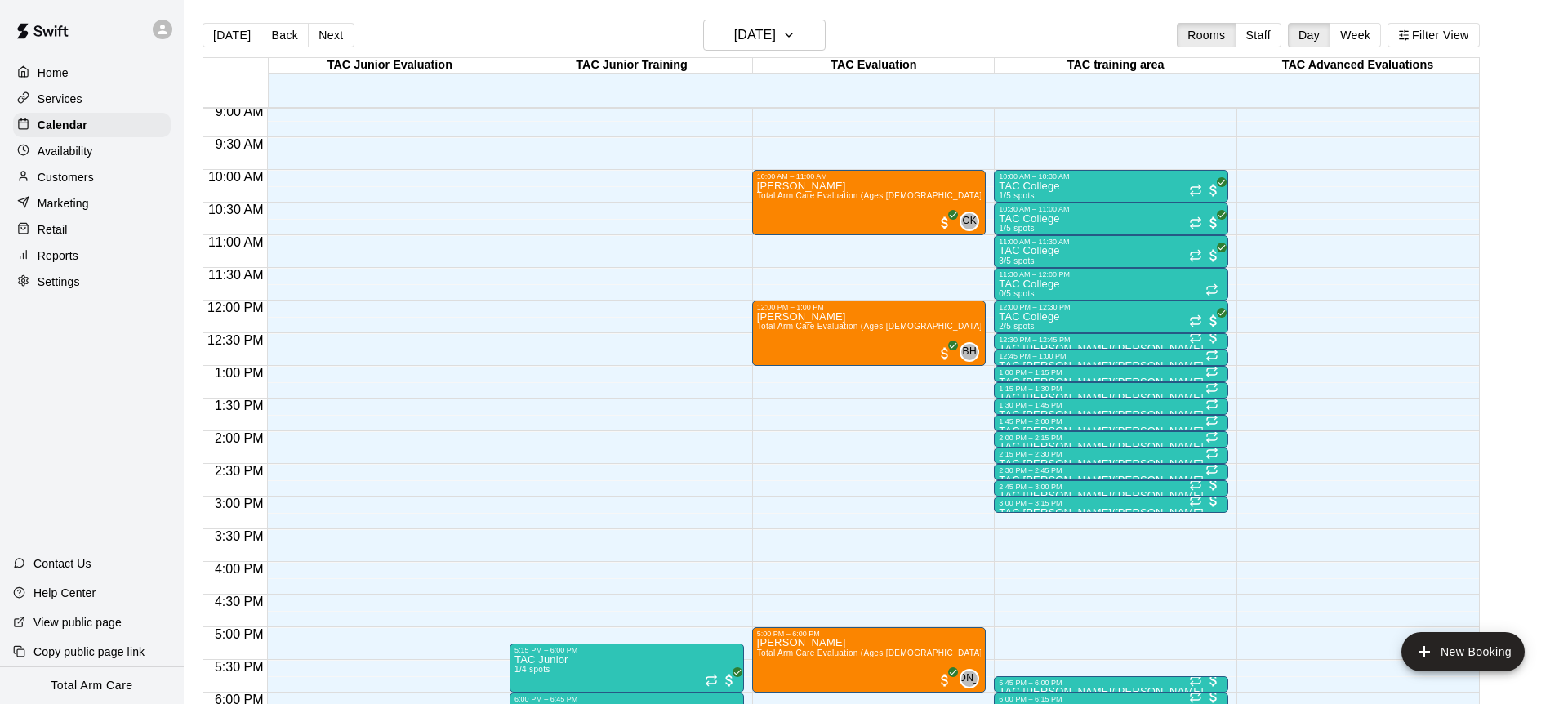
scroll to position [499, 0]
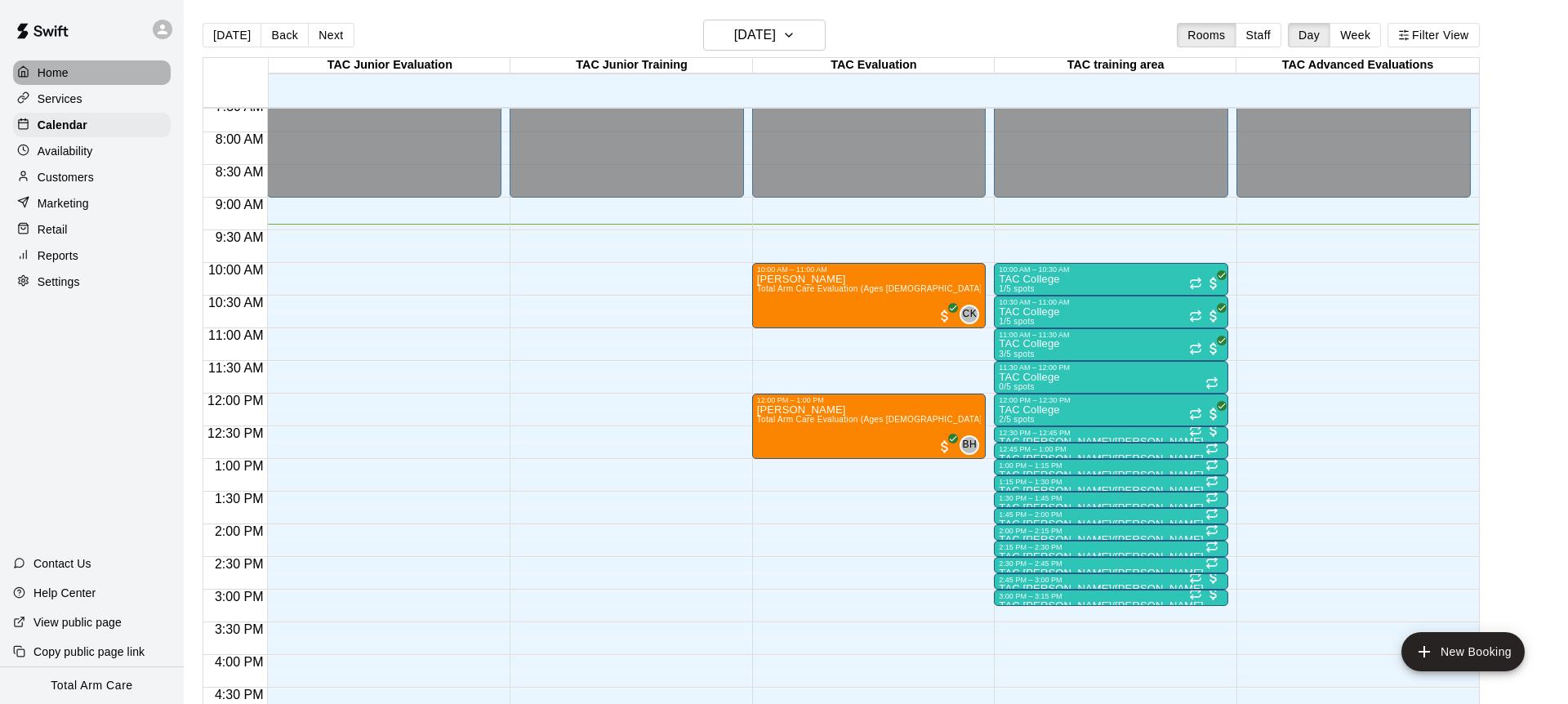
click at [46, 76] on p "Home" at bounding box center [53, 72] width 31 height 16
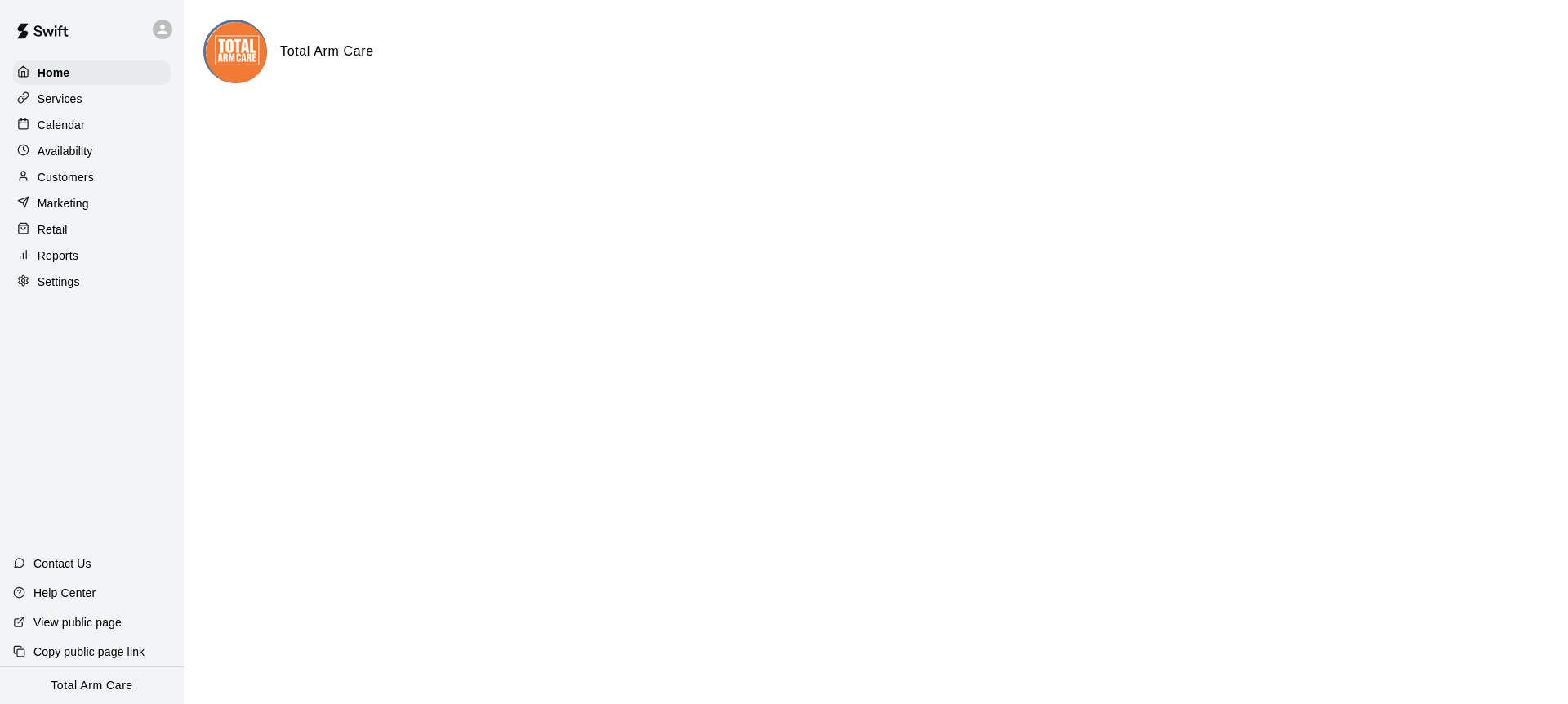
click at [57, 102] on p "Services" at bounding box center [60, 98] width 45 height 16
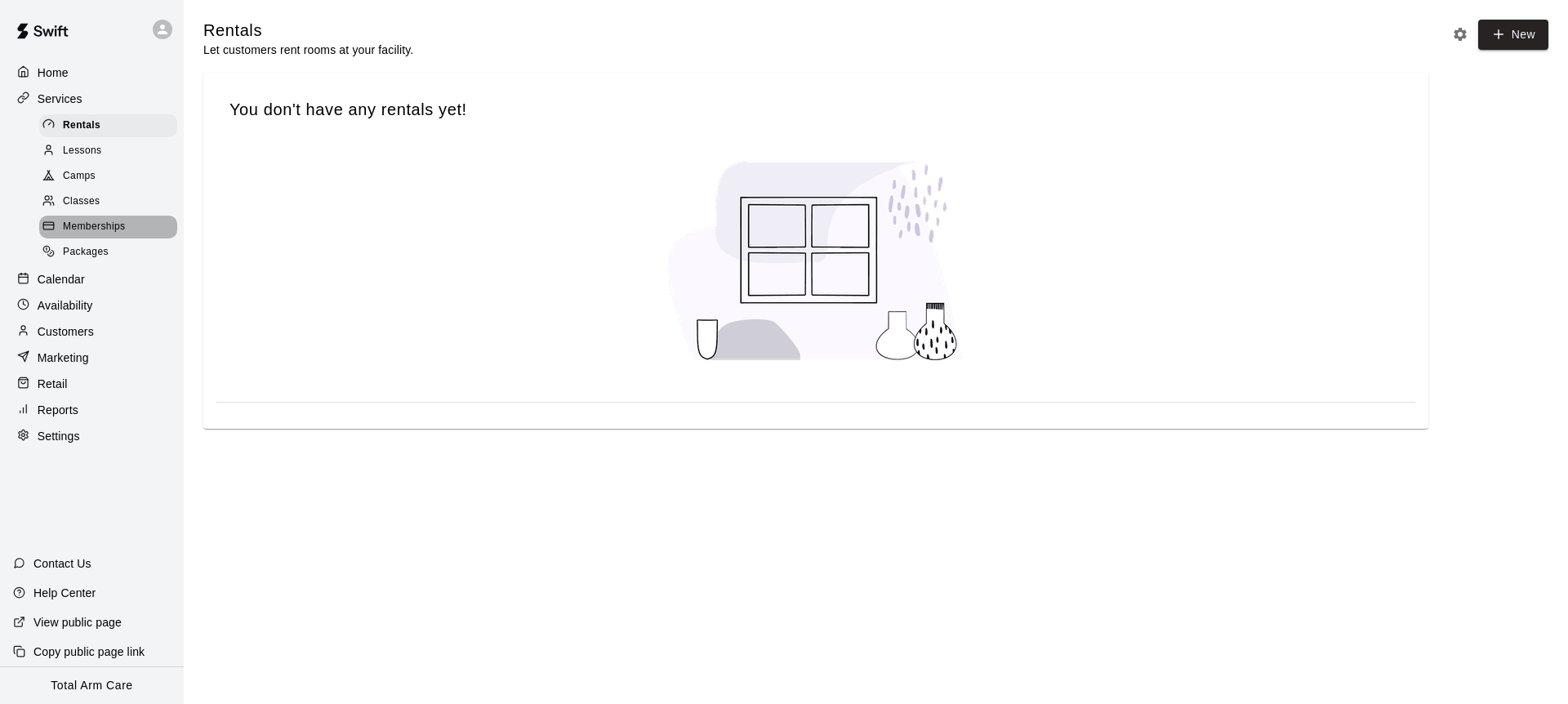
click at [114, 216] on div "Memberships" at bounding box center [108, 227] width 138 height 23
